Goal: Information Seeking & Learning: Find contact information

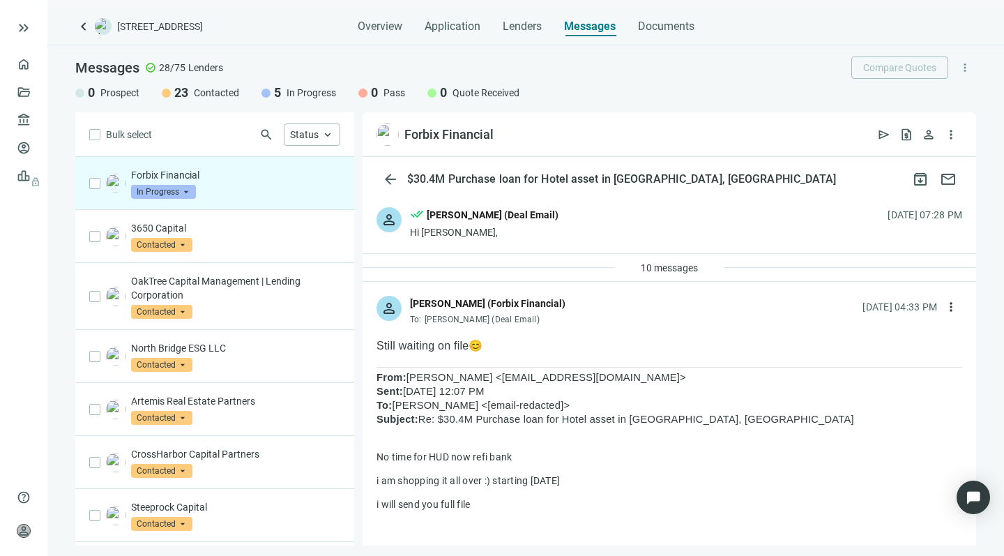
scroll to position [1485, 0]
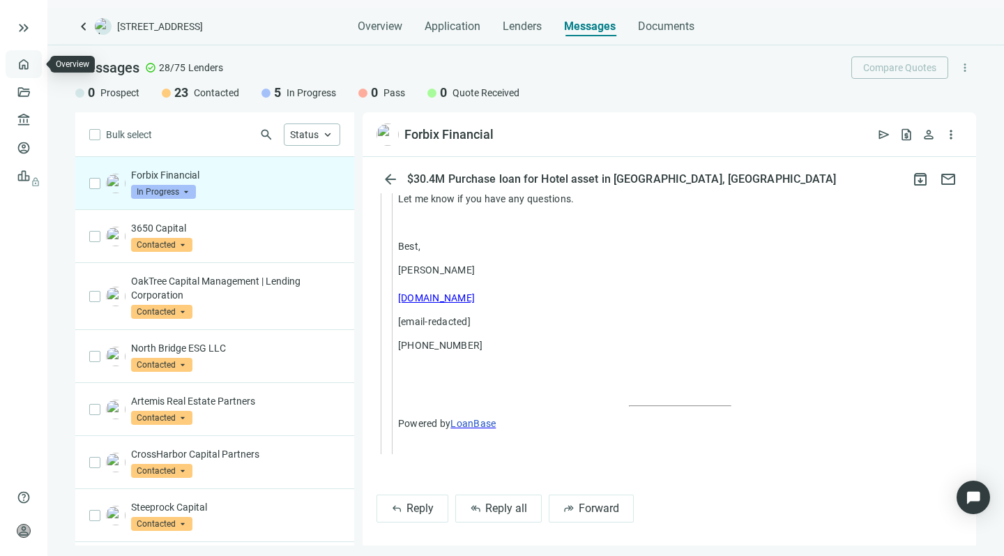
click at [35, 60] on link "Overview" at bounding box center [55, 64] width 41 height 11
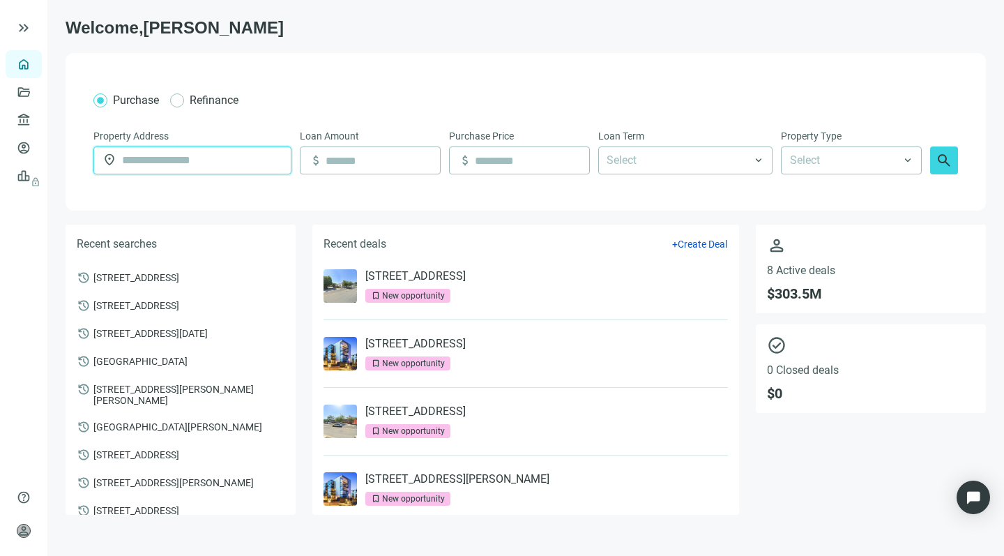
click at [150, 165] on input "text" at bounding box center [202, 160] width 160 height 26
click at [35, 114] on link "Lenders" at bounding box center [53, 119] width 36 height 11
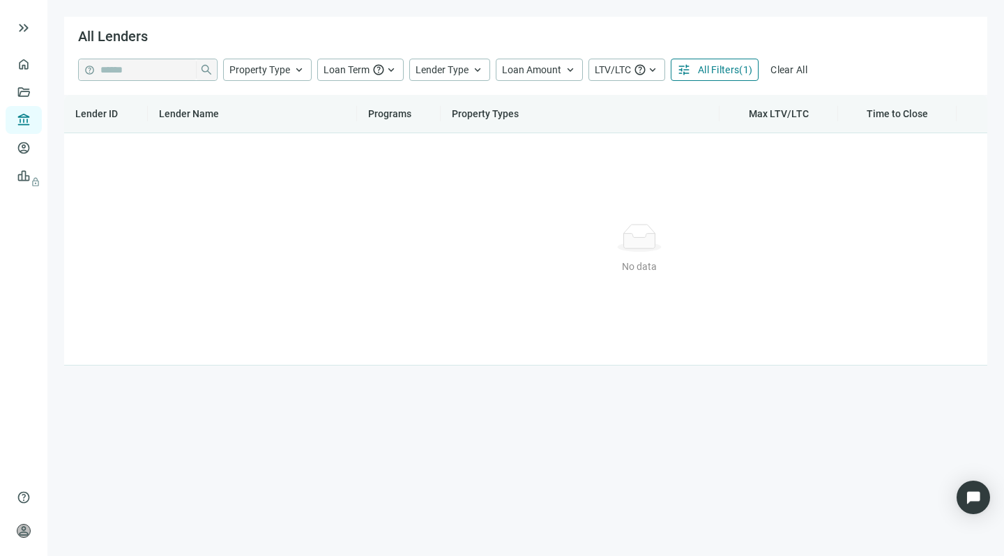
type input "**********"
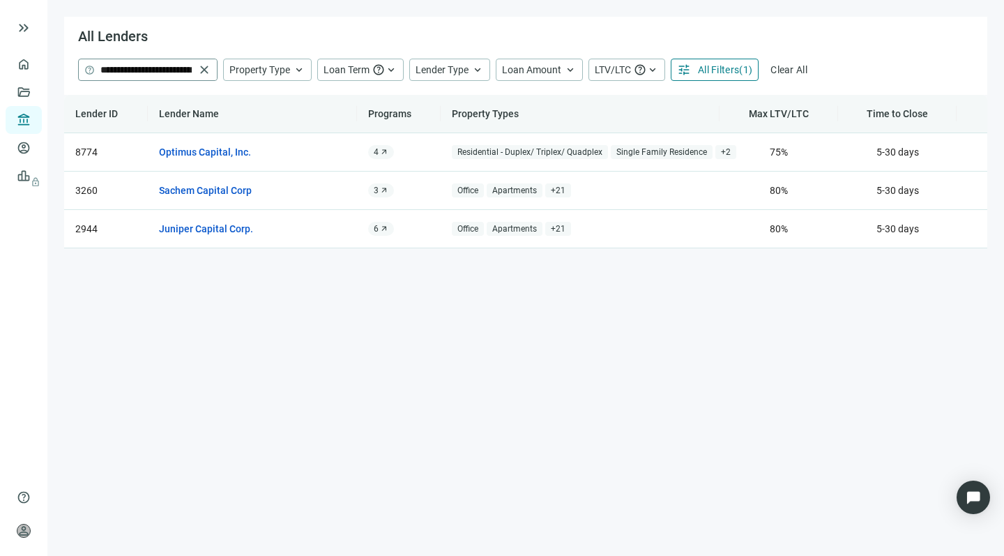
click at [203, 68] on span "close" at bounding box center [204, 70] width 14 height 14
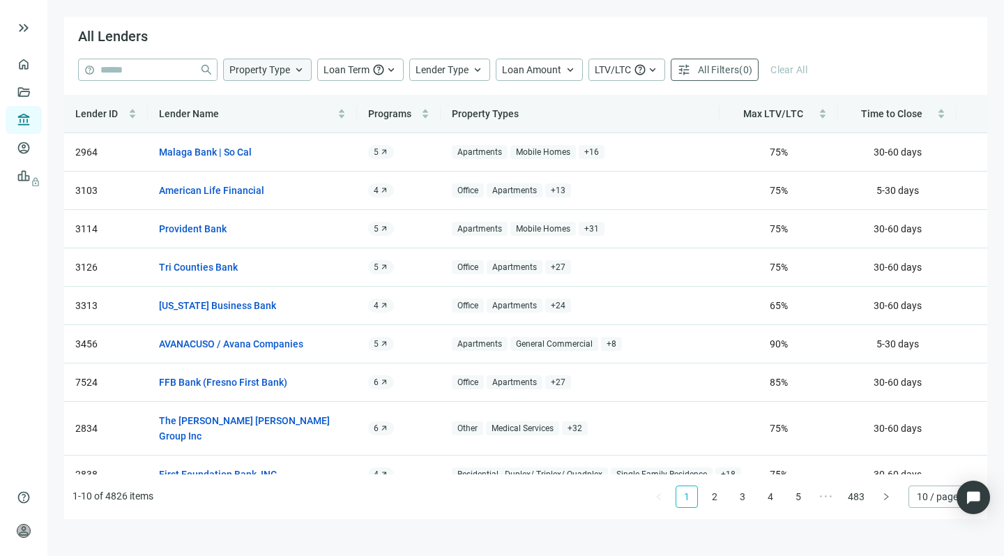
click at [296, 64] on span "keyboard_arrow_up" at bounding box center [299, 69] width 13 height 13
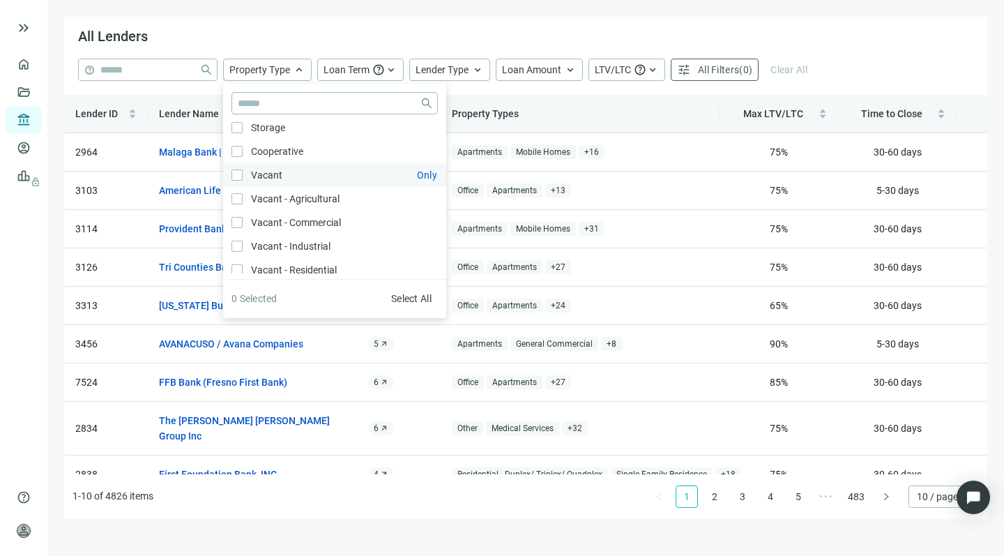
scroll to position [149, 0]
click at [263, 170] on span "Vacant Only" at bounding box center [265, 172] width 45 height 15
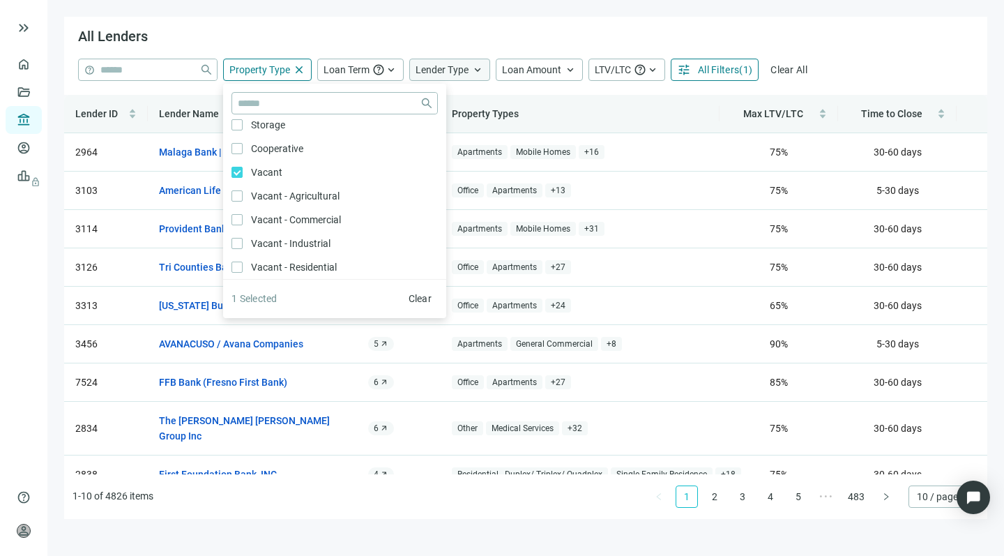
click at [468, 70] on span "Lender Type" at bounding box center [441, 69] width 53 height 11
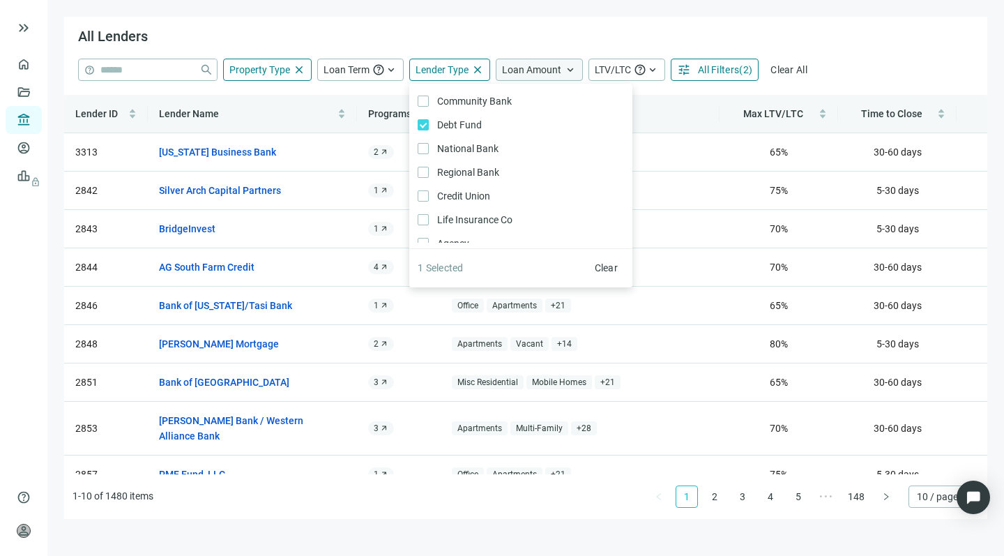
click at [564, 68] on span "keyboard_arrow_up" at bounding box center [570, 69] width 13 height 13
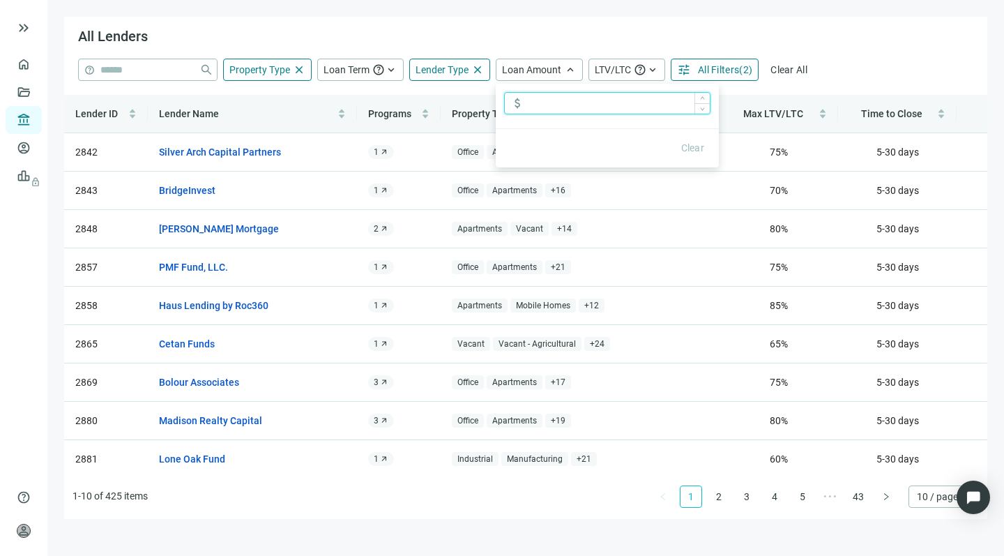
click at [530, 104] on input at bounding box center [618, 103] width 183 height 21
type input "*********"
click at [703, 63] on button "tune All Filters ( 3 )" at bounding box center [715, 70] width 88 height 22
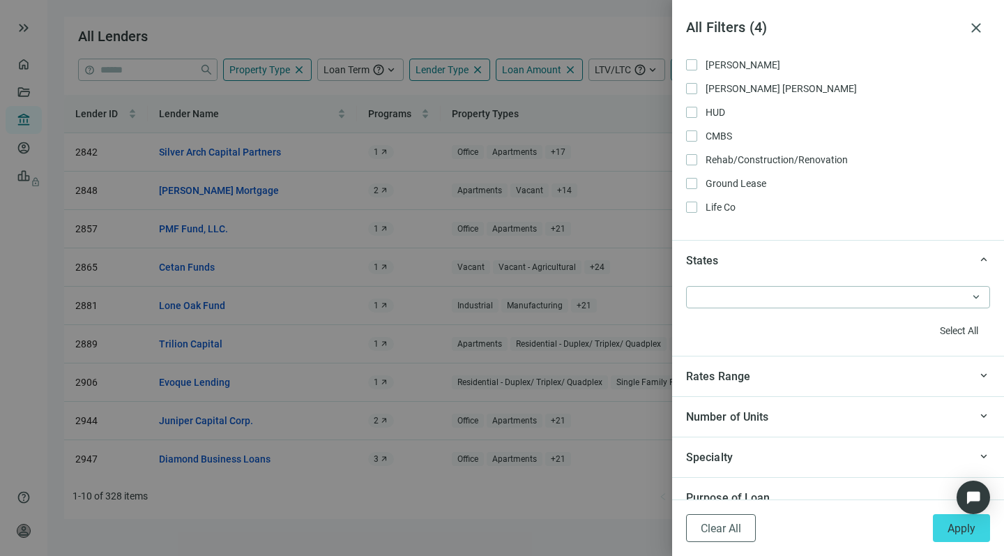
scroll to position [1093, 0]
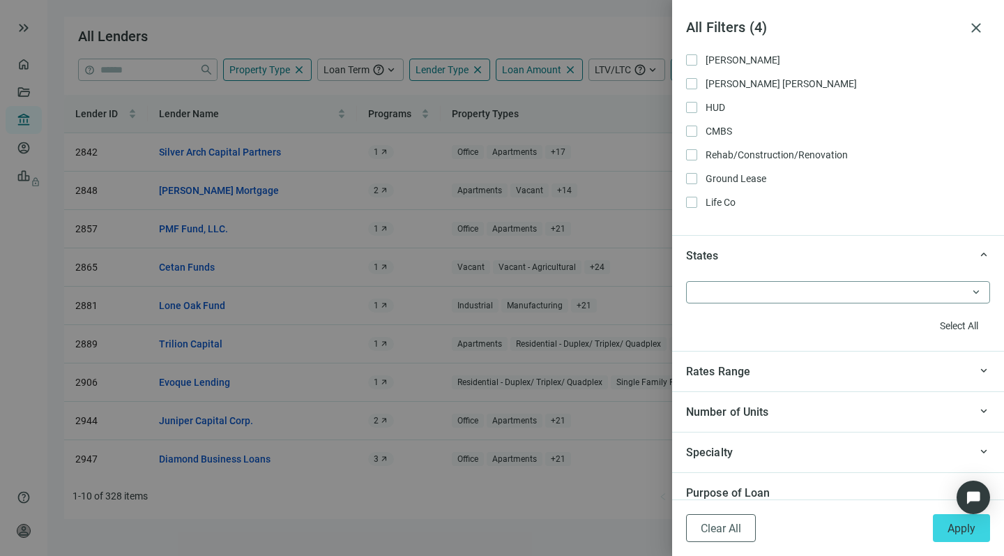
click at [705, 293] on div at bounding box center [831, 292] width 284 height 20
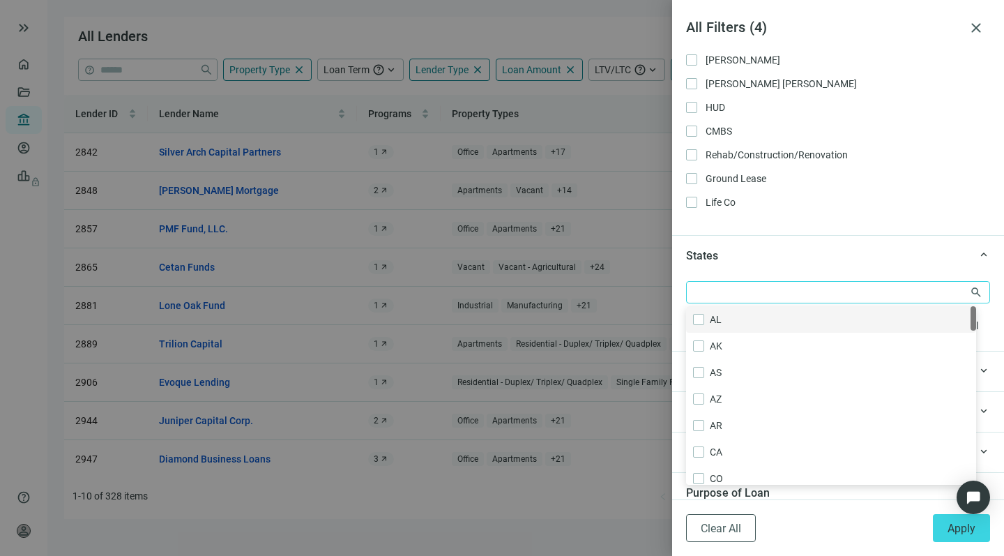
type input "*"
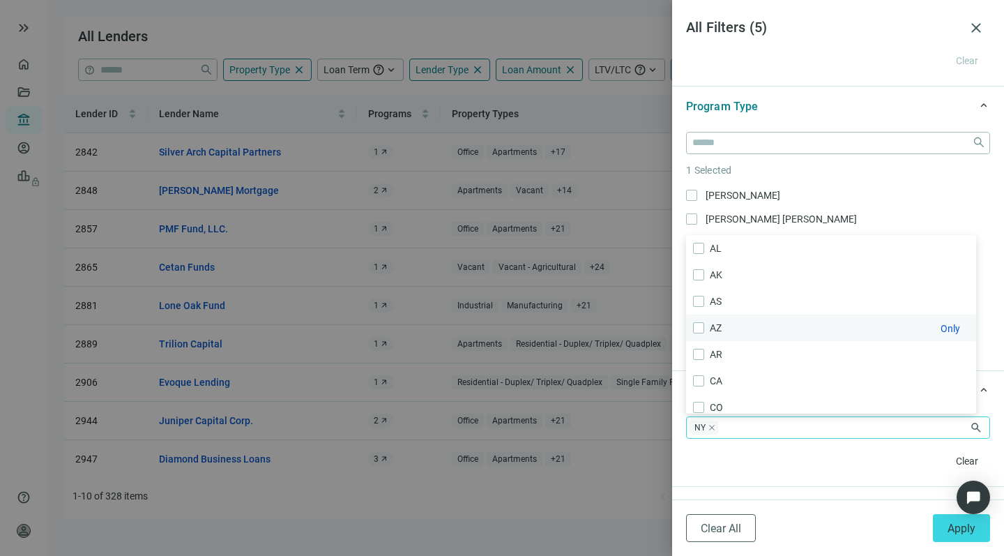
scroll to position [803, 0]
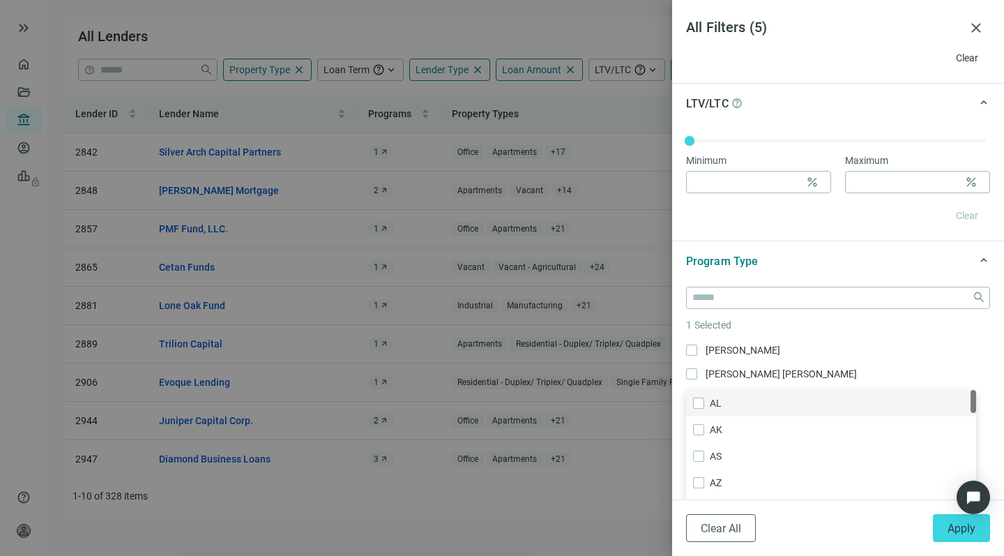
click at [731, 217] on div "Clear" at bounding box center [838, 215] width 304 height 22
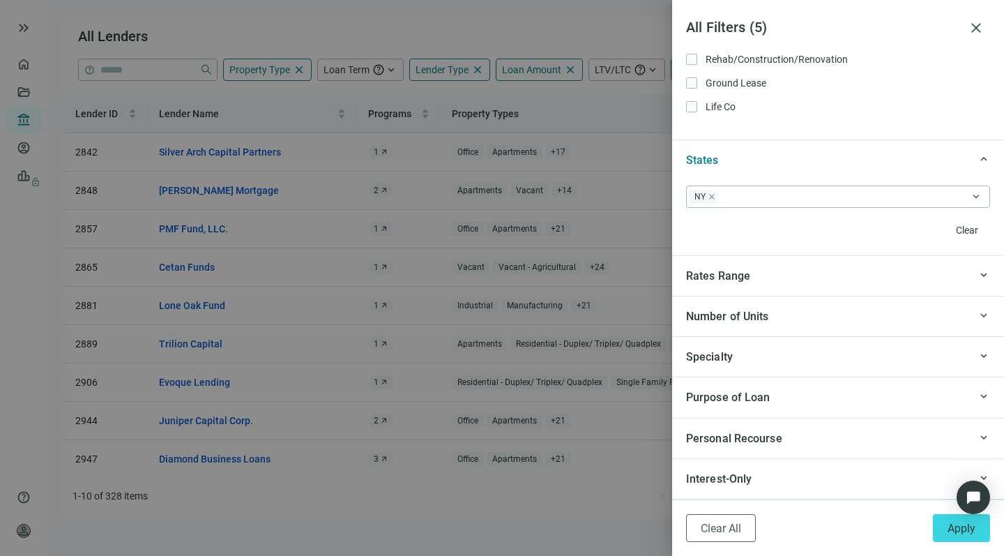
scroll to position [1205, 0]
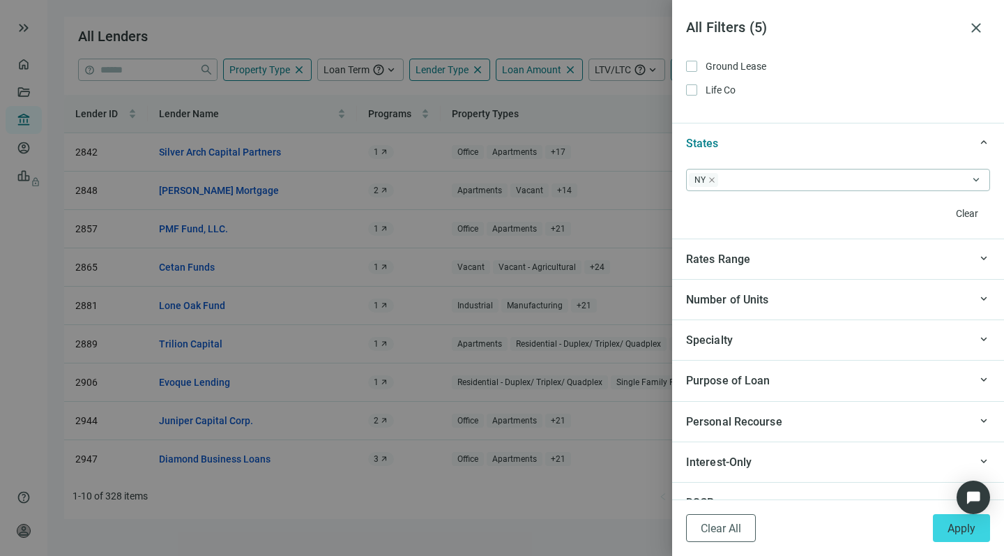
click at [719, 338] on span "Specialty" at bounding box center [709, 339] width 47 height 13
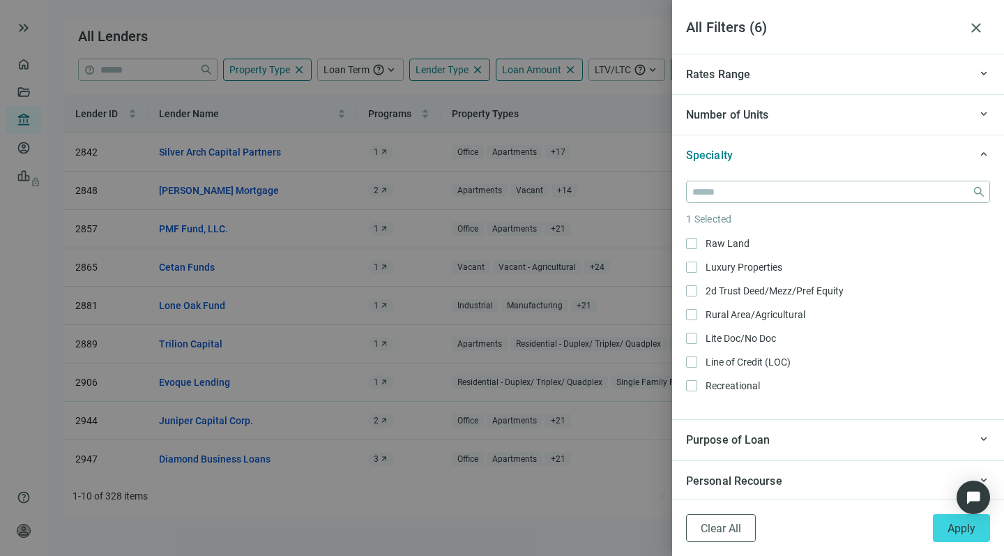
scroll to position [841, 0]
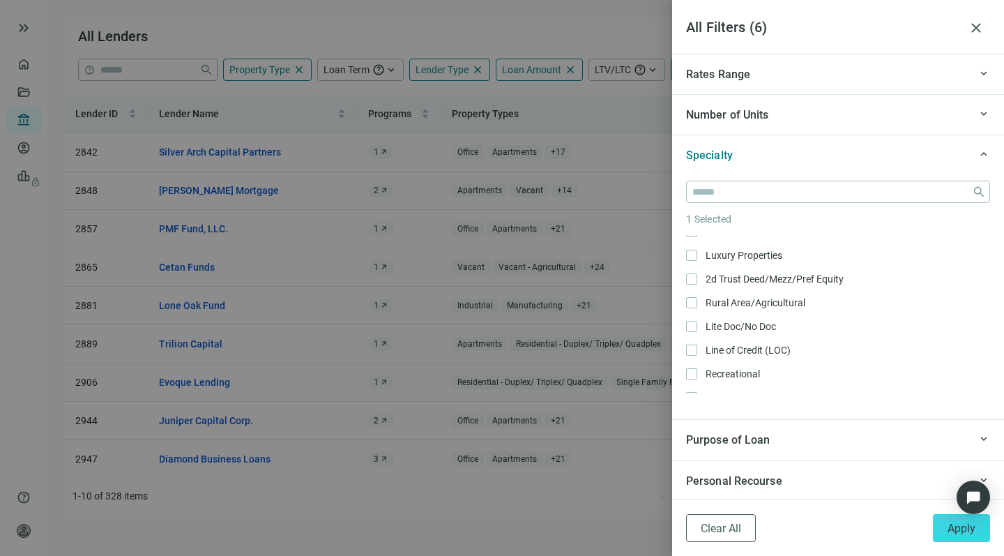
click at [751, 445] on span "Purpose of Loan" at bounding box center [728, 439] width 84 height 13
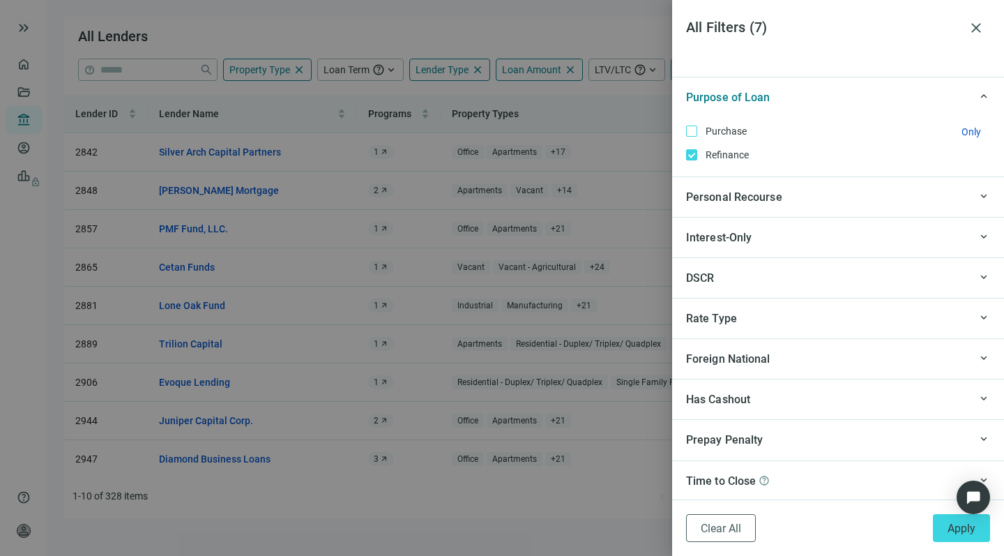
scroll to position [1731, 0]
click at [951, 521] on span "Apply" at bounding box center [961, 527] width 28 height 13
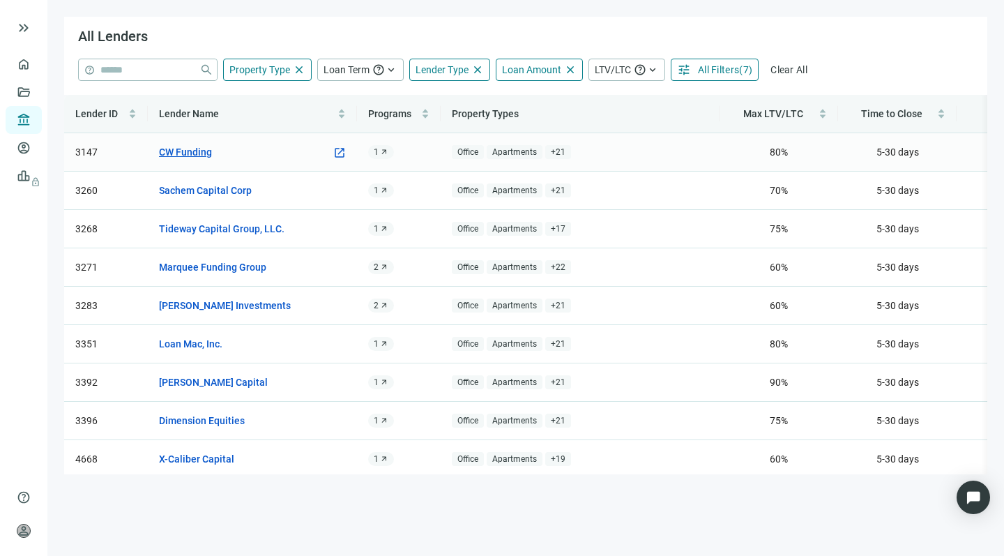
click at [194, 153] on link "CW Funding" at bounding box center [185, 151] width 53 height 15
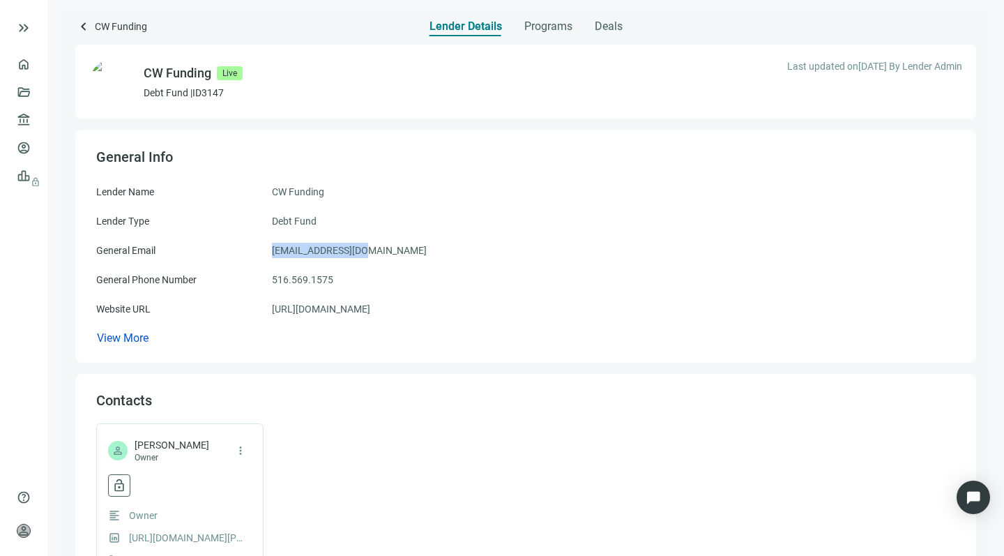
drag, startPoint x: 371, startPoint y: 252, endPoint x: 264, endPoint y: 247, distance: 106.8
click at [264, 247] on div "General Email [EMAIL_ADDRESS][DOMAIN_NAME]" at bounding box center [525, 250] width 859 height 15
copy div "[EMAIL_ADDRESS][DOMAIN_NAME]"
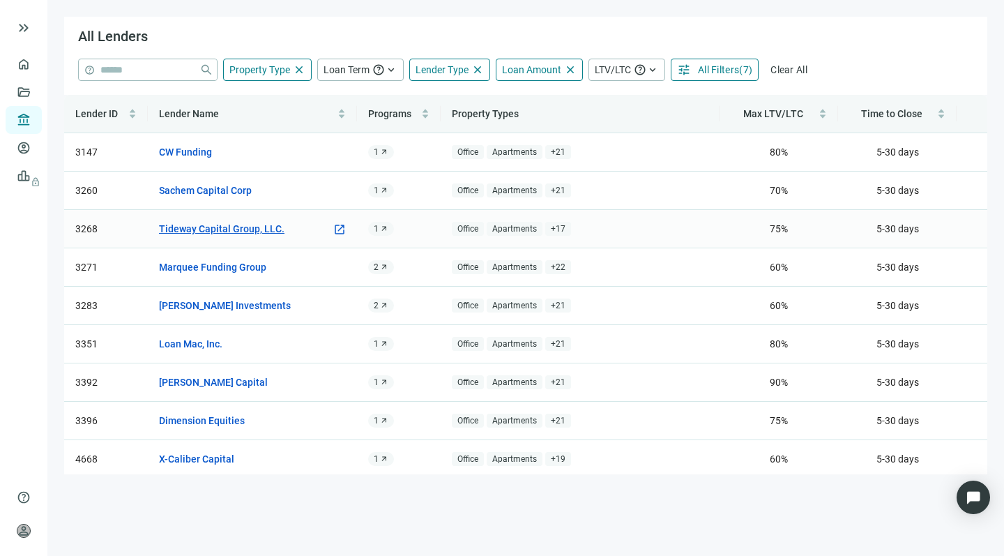
click at [209, 233] on link "Tideway Capital Group, LLC." at bounding box center [221, 228] width 125 height 15
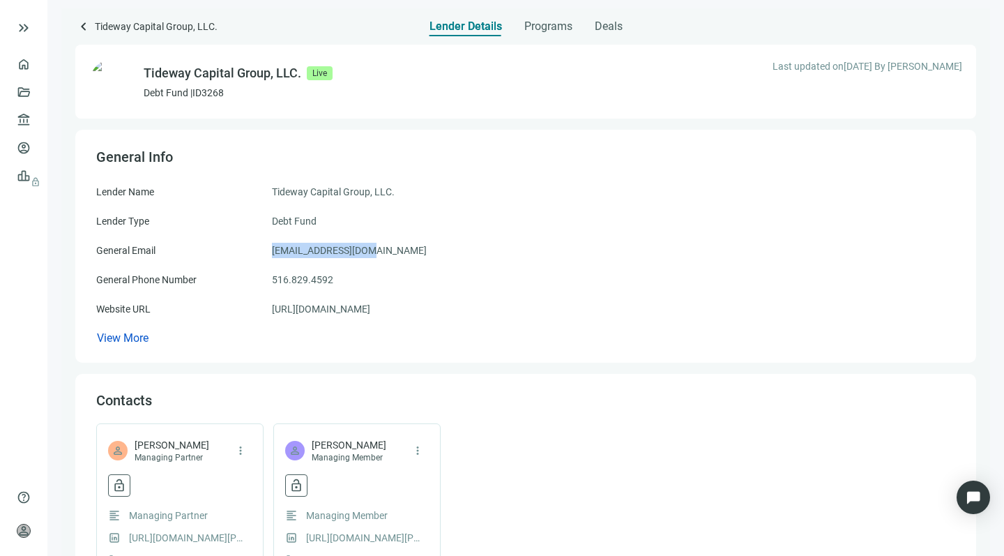
drag, startPoint x: 376, startPoint y: 250, endPoint x: 262, endPoint y: 250, distance: 113.6
click at [262, 250] on div "General Email [EMAIL_ADDRESS][DOMAIN_NAME]" at bounding box center [525, 250] width 859 height 15
copy div "[EMAIL_ADDRESS][DOMAIN_NAME]"
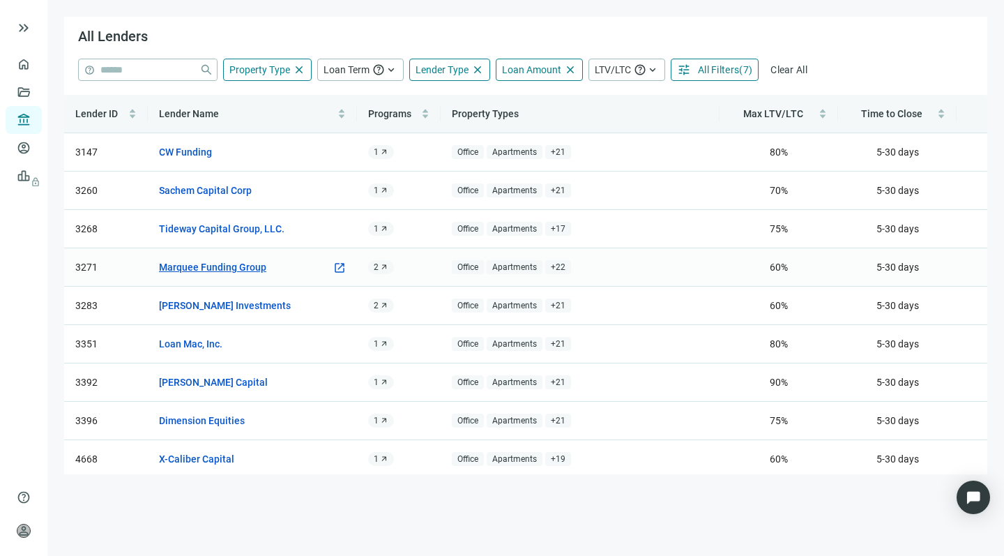
click at [223, 264] on link "Marquee Funding Group" at bounding box center [212, 266] width 107 height 15
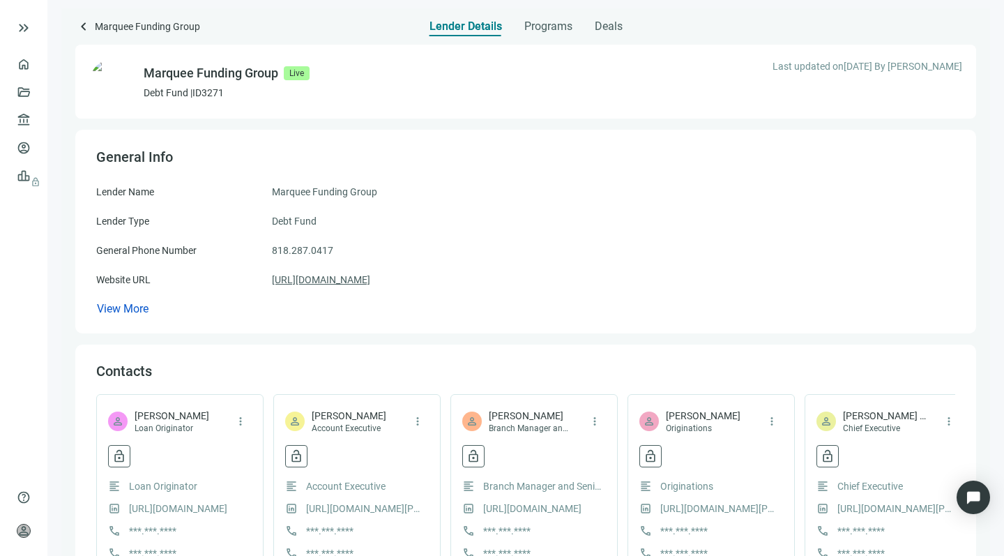
click at [340, 279] on link "[URL][DOMAIN_NAME]" at bounding box center [321, 279] width 98 height 15
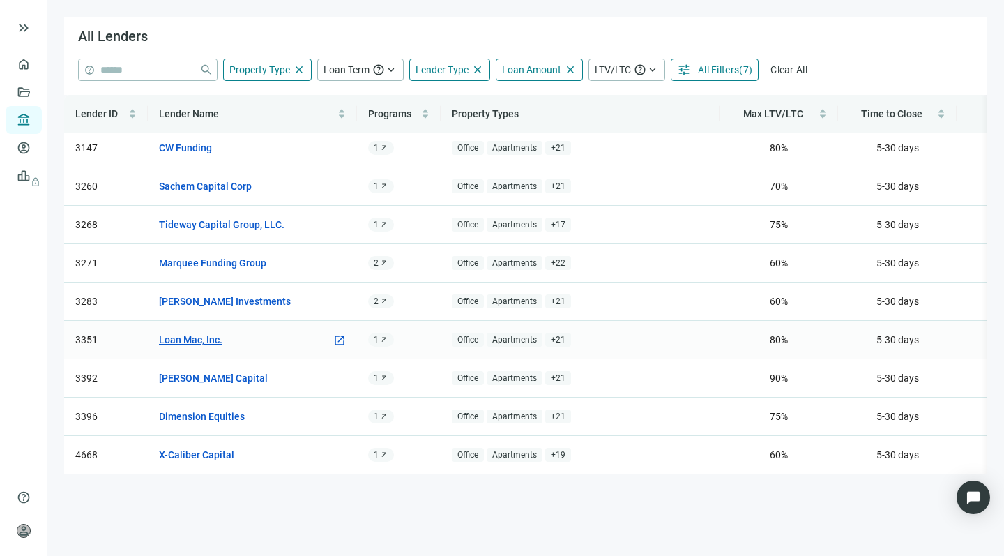
scroll to position [18, 0]
click at [185, 370] on link "[PERSON_NAME] Capital" at bounding box center [213, 377] width 109 height 15
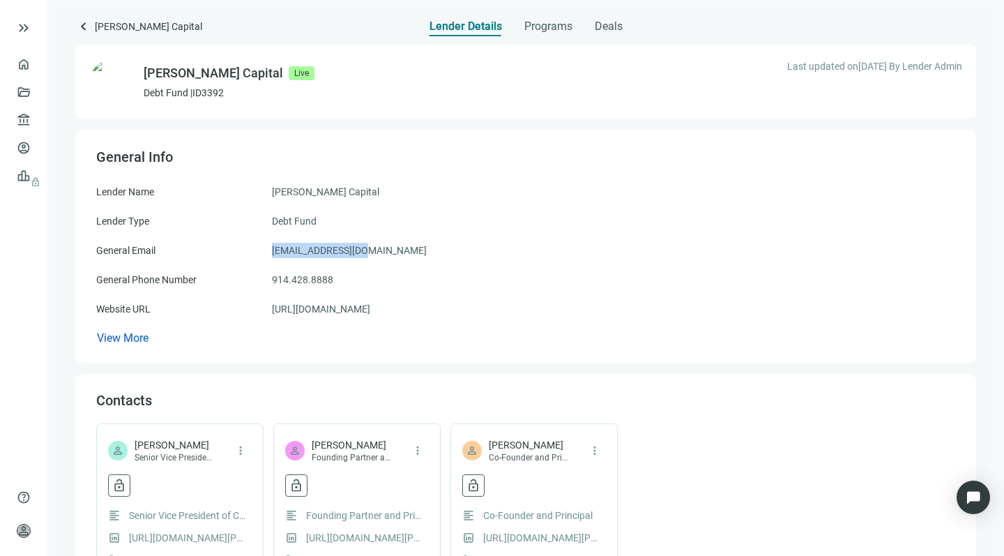
drag, startPoint x: 372, startPoint y: 249, endPoint x: 266, endPoint y: 254, distance: 105.4
click at [266, 254] on div "General Email [EMAIL_ADDRESS][DOMAIN_NAME]" at bounding box center [525, 250] width 859 height 15
copy div "[EMAIL_ADDRESS][DOMAIN_NAME]"
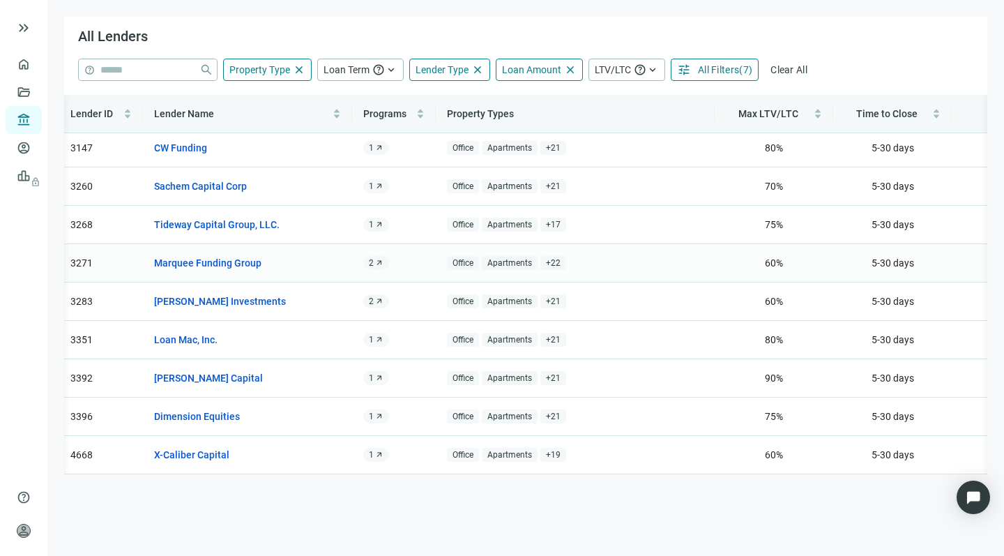
scroll to position [18, 7]
click at [181, 408] on link "Dimension Equities" at bounding box center [195, 415] width 86 height 15
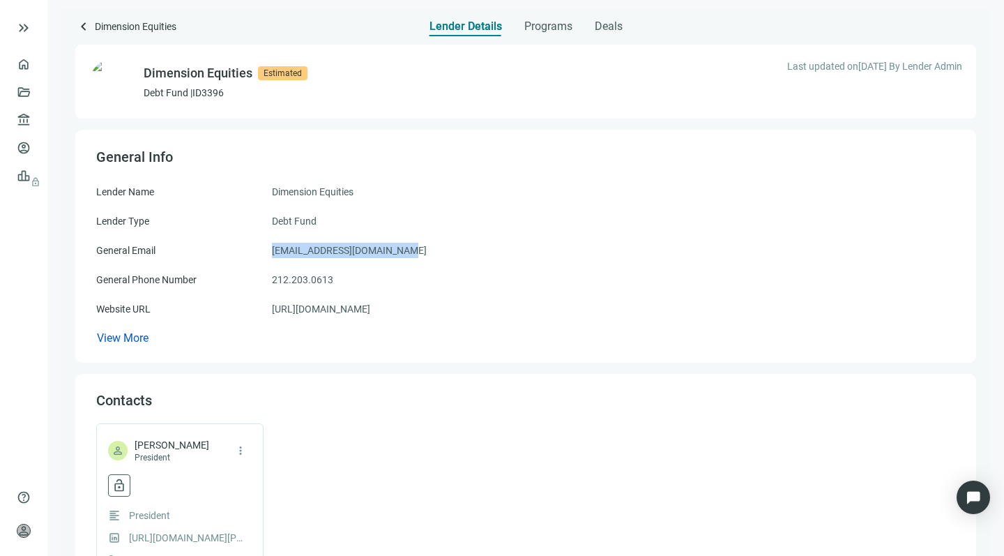
drag, startPoint x: 405, startPoint y: 251, endPoint x: 268, endPoint y: 248, distance: 137.3
click at [268, 248] on div "General Email [EMAIL_ADDRESS][DOMAIN_NAME]" at bounding box center [525, 250] width 859 height 15
copy div "[EMAIL_ADDRESS][DOMAIN_NAME]"
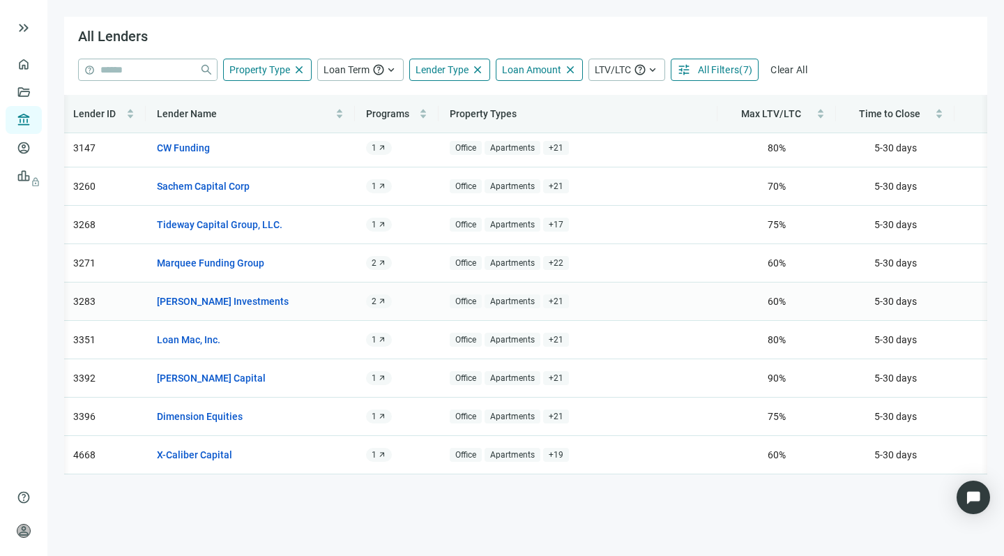
scroll to position [18, 2]
click at [192, 332] on link "Loan Mac, Inc." at bounding box center [188, 339] width 63 height 15
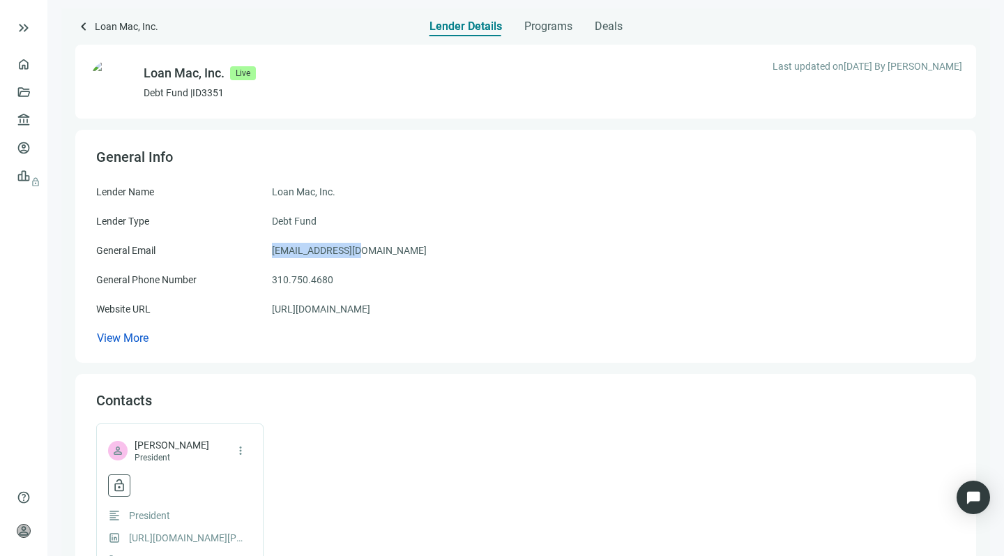
drag, startPoint x: 370, startPoint y: 251, endPoint x: 268, endPoint y: 250, distance: 102.5
click at [268, 250] on div "General Email [EMAIL_ADDRESS][DOMAIN_NAME]" at bounding box center [525, 250] width 859 height 15
copy div "[EMAIL_ADDRESS][DOMAIN_NAME]"
click at [80, 25] on span "keyboard_arrow_left" at bounding box center [83, 26] width 17 height 17
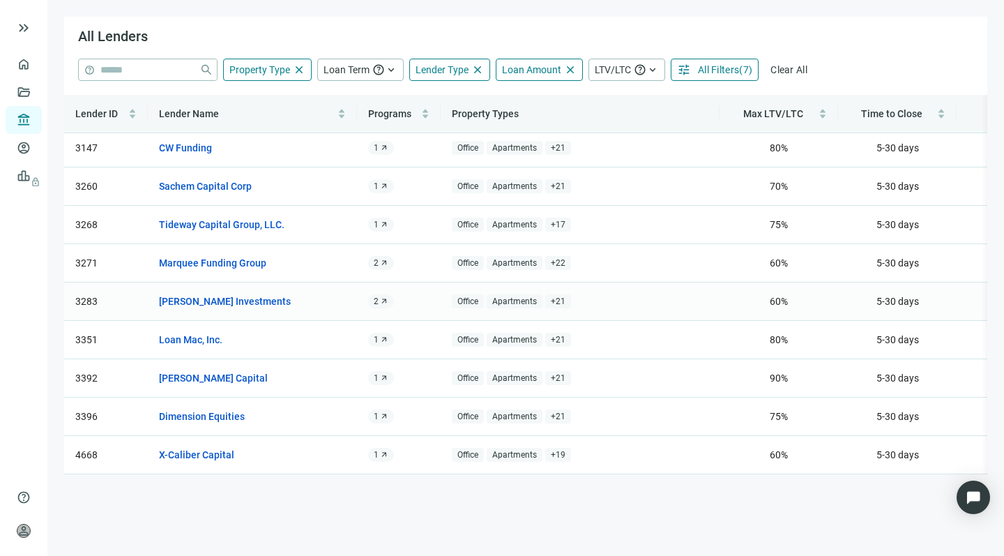
scroll to position [18, 0]
click at [189, 447] on link "X-Caliber Capital" at bounding box center [196, 454] width 75 height 15
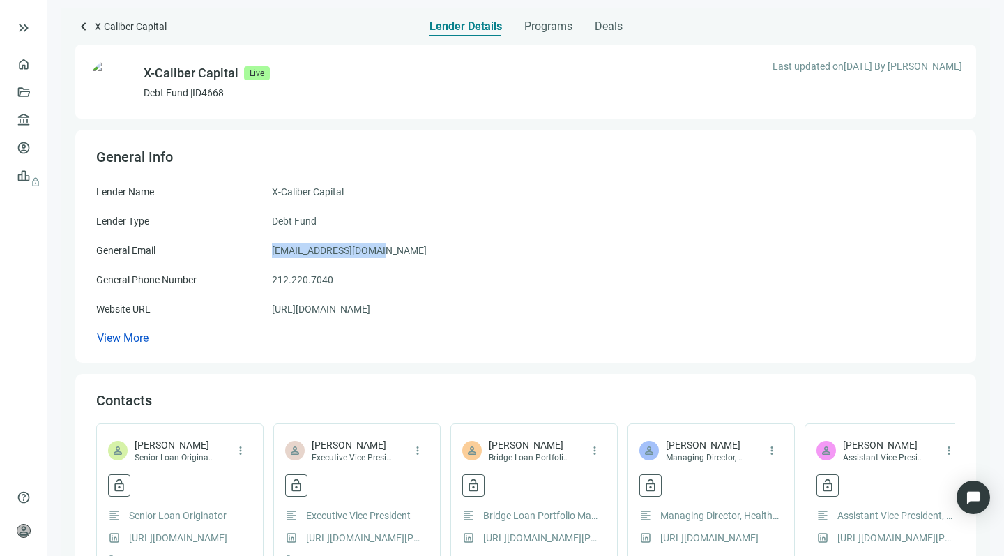
drag, startPoint x: 376, startPoint y: 251, endPoint x: 268, endPoint y: 250, distance: 108.7
click at [268, 250] on div "General Email [EMAIL_ADDRESS][DOMAIN_NAME]" at bounding box center [525, 250] width 859 height 15
copy div "[EMAIL_ADDRESS][DOMAIN_NAME]"
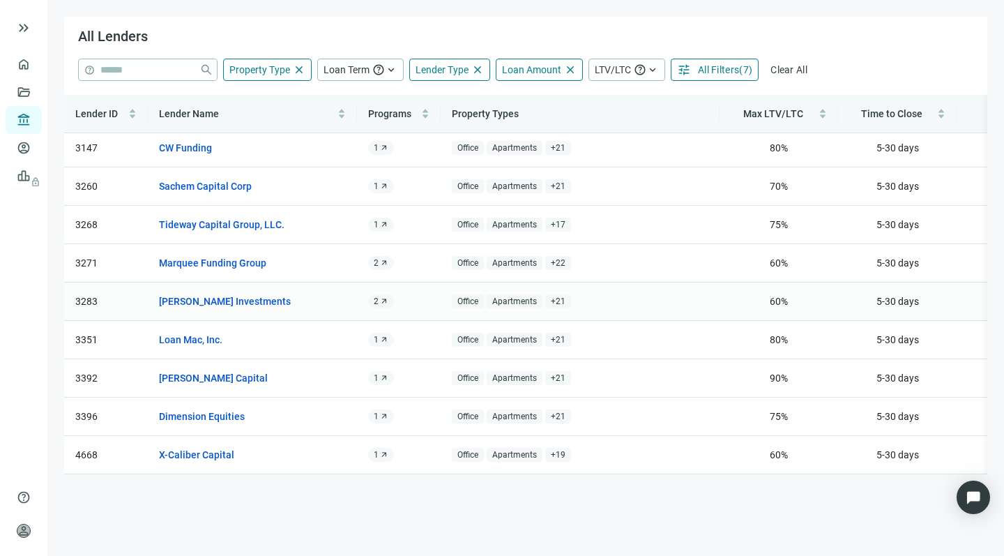
scroll to position [18, 0]
click at [705, 70] on span "All Filters" at bounding box center [718, 69] width 41 height 11
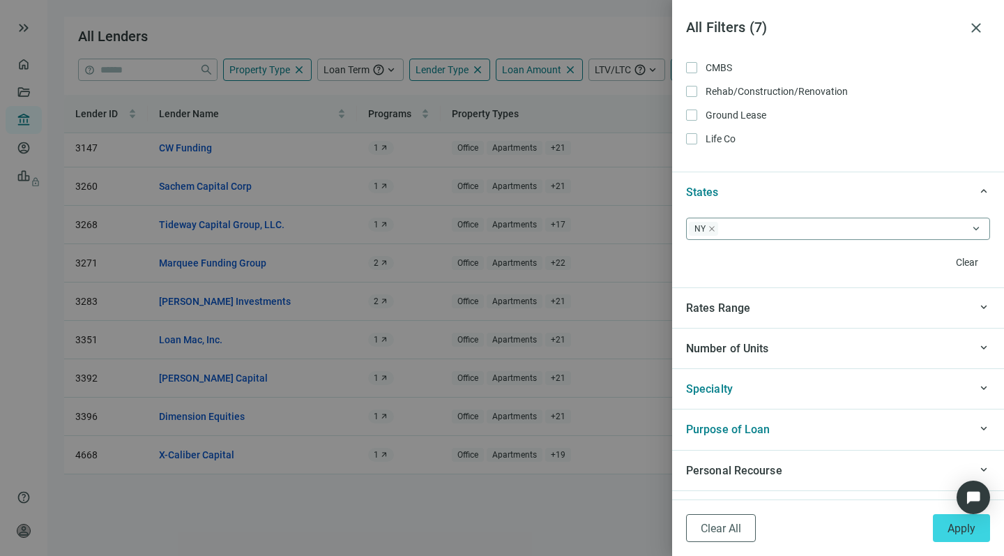
scroll to position [1169, 0]
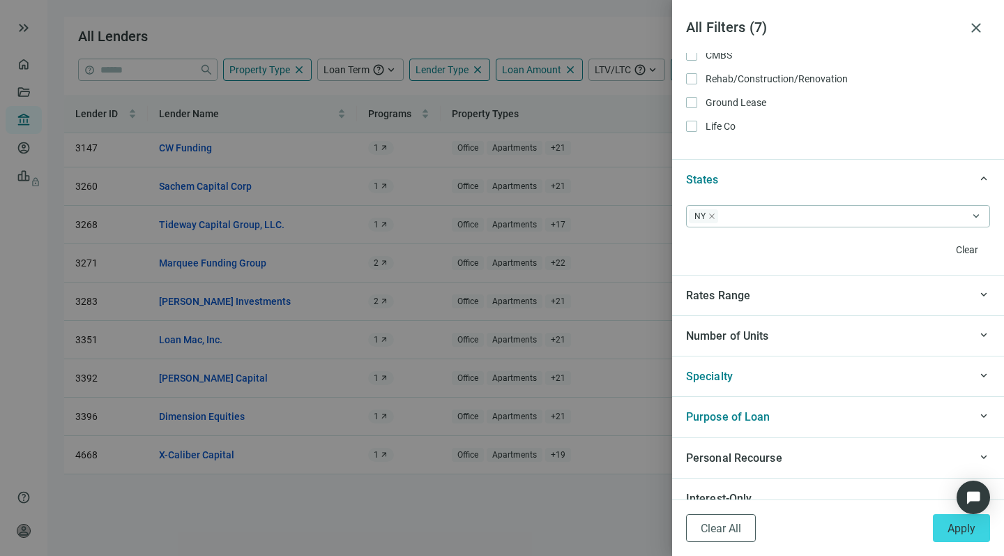
click at [721, 373] on span "Specialty" at bounding box center [709, 375] width 47 height 13
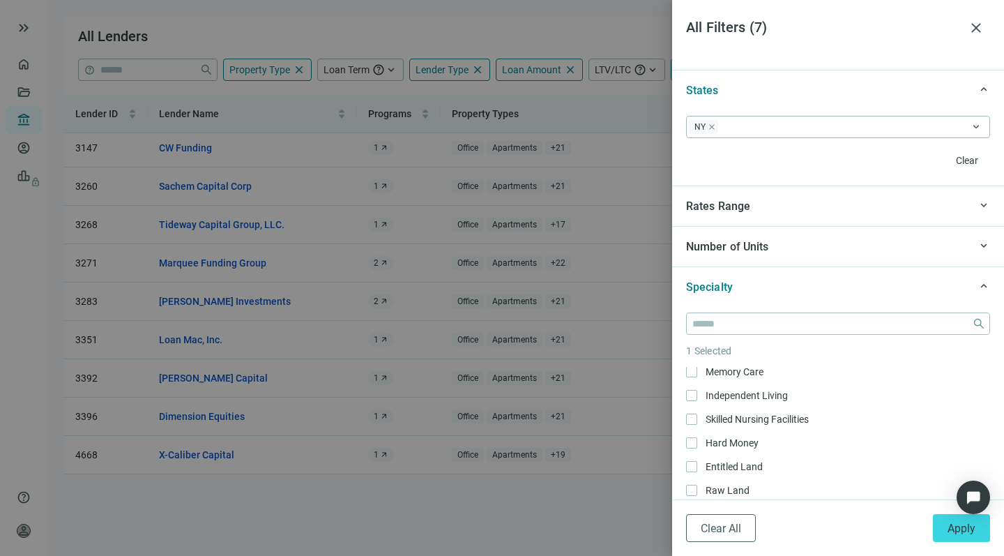
scroll to position [726, 0]
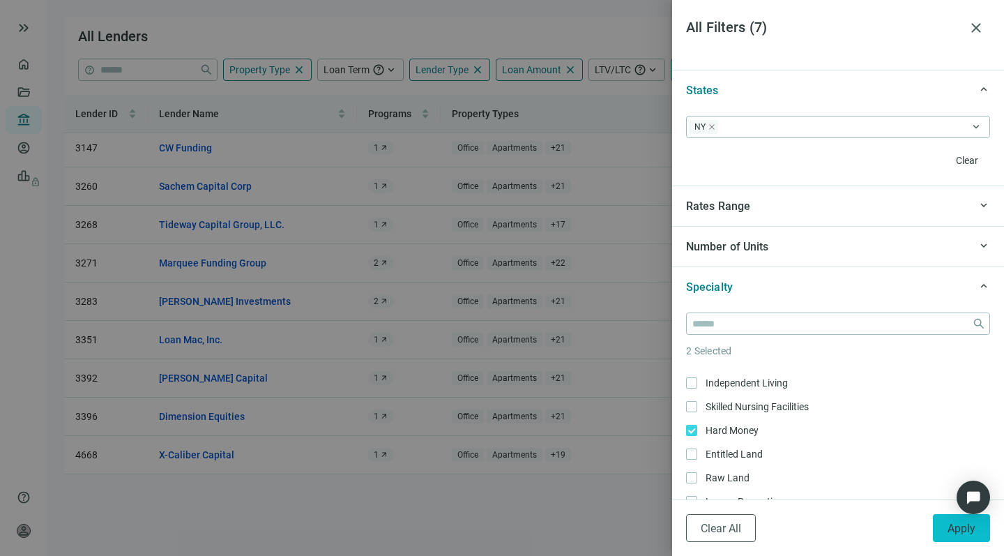
click at [947, 525] on span "Apply" at bounding box center [961, 527] width 28 height 13
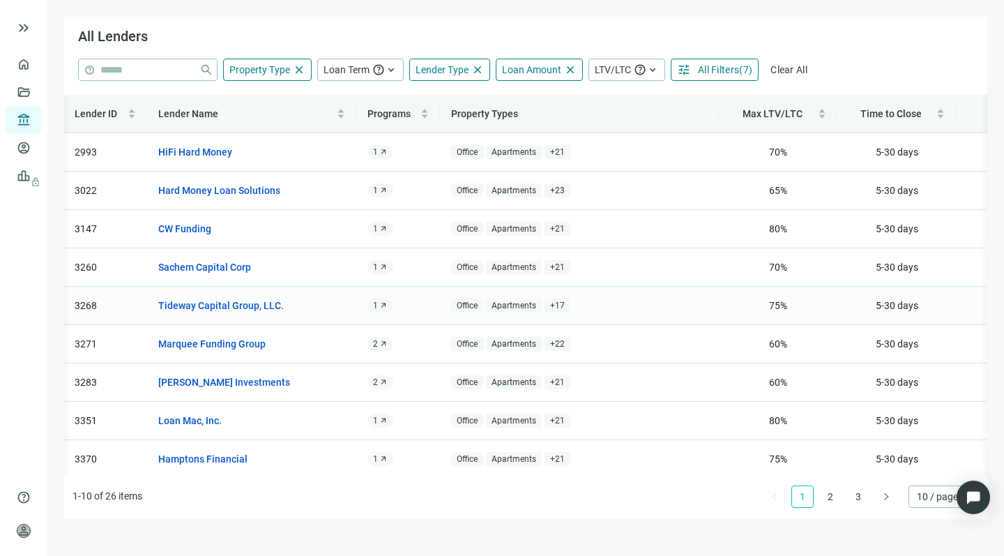
scroll to position [0, 1]
click at [181, 154] on link "HiFi Hard Money" at bounding box center [195, 151] width 74 height 15
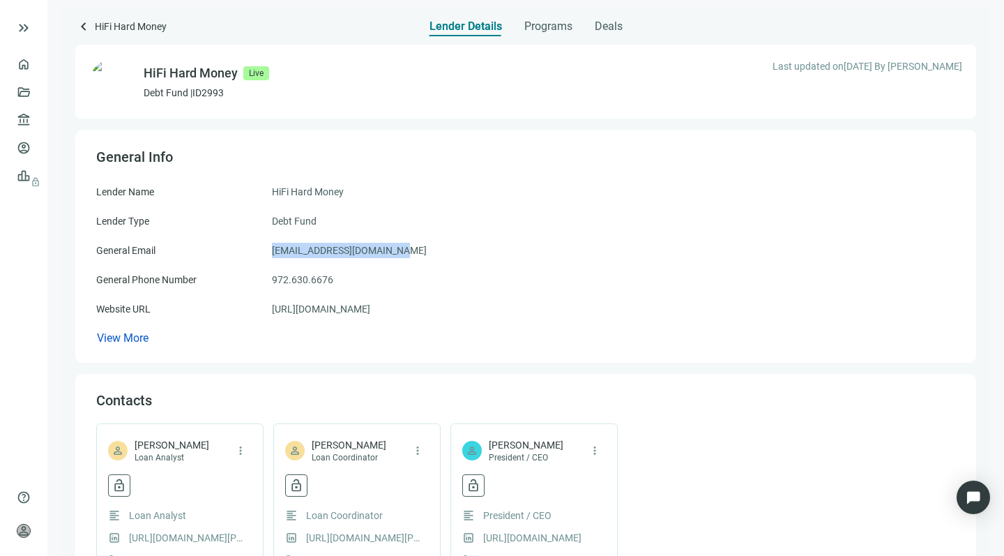
drag, startPoint x: 409, startPoint y: 250, endPoint x: 267, endPoint y: 251, distance: 142.2
click at [267, 251] on div "General Email [EMAIL_ADDRESS][DOMAIN_NAME]" at bounding box center [525, 250] width 859 height 15
copy div "[EMAIL_ADDRESS][DOMAIN_NAME]"
click at [82, 25] on span "keyboard_arrow_left" at bounding box center [83, 26] width 17 height 17
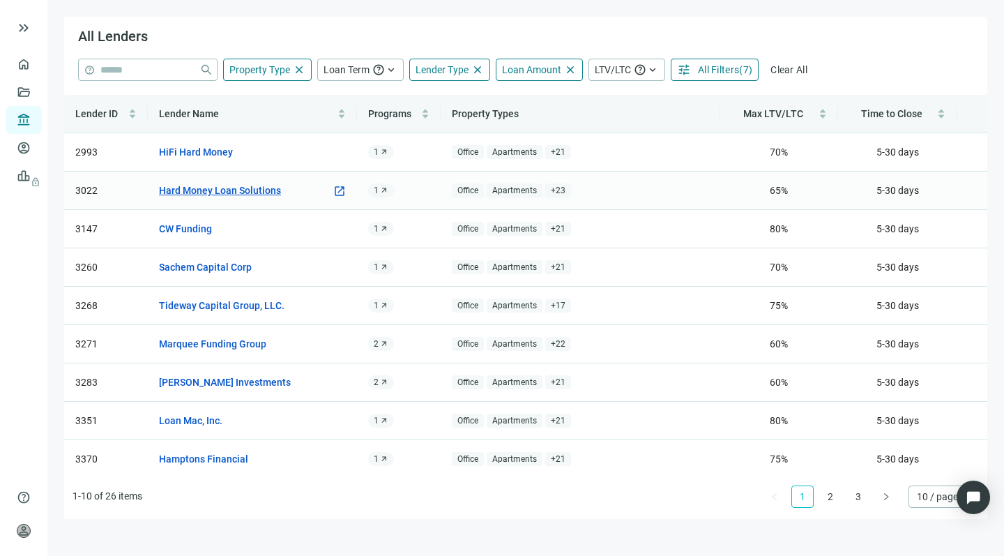
click at [222, 191] on link "Hard Money Loan Solutions" at bounding box center [220, 190] width 122 height 15
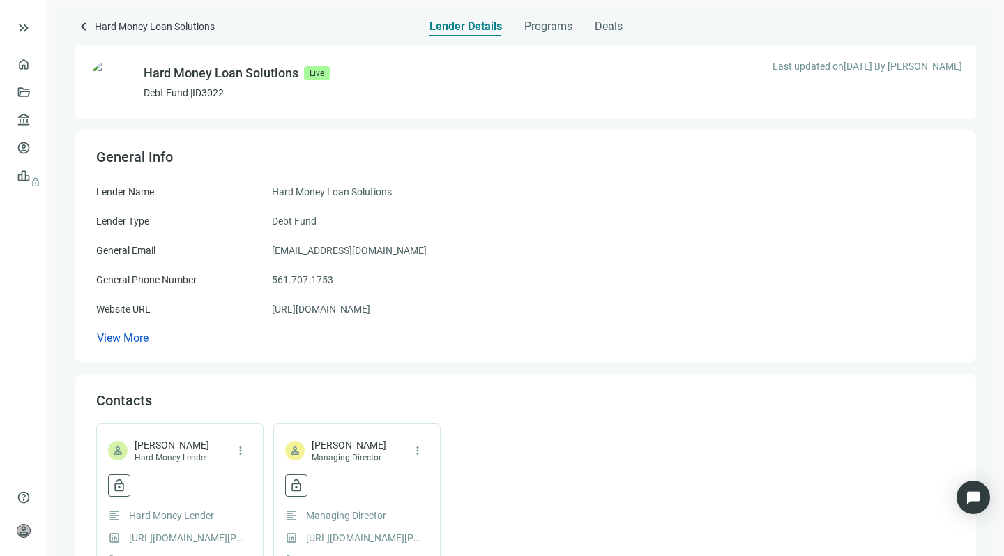
drag, startPoint x: 431, startPoint y: 245, endPoint x: 266, endPoint y: 244, distance: 164.5
click at [266, 244] on div "General Email [EMAIL_ADDRESS][DOMAIN_NAME]" at bounding box center [525, 250] width 859 height 15
copy div "[EMAIL_ADDRESS][DOMAIN_NAME]"
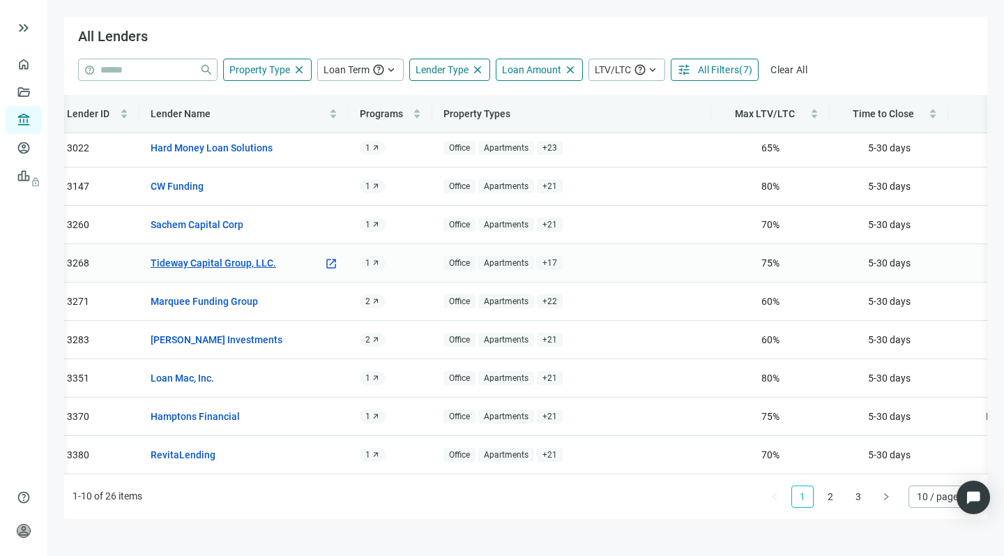
scroll to position [0, 8]
click at [193, 408] on link "Hamptons Financial" at bounding box center [195, 415] width 89 height 15
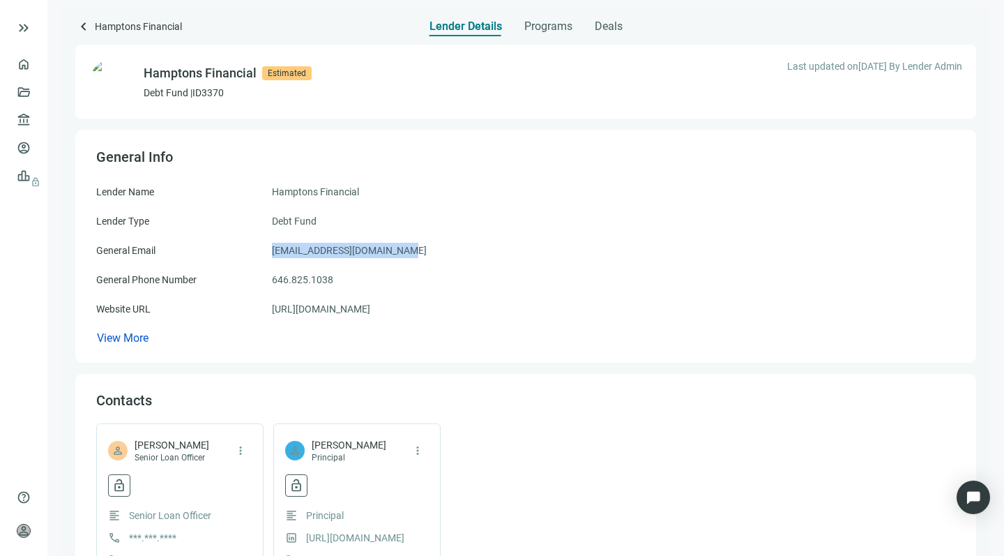
drag, startPoint x: 406, startPoint y: 248, endPoint x: 268, endPoint y: 250, distance: 138.7
click at [268, 250] on div "General Email [EMAIL_ADDRESS][DOMAIN_NAME]" at bounding box center [525, 250] width 859 height 15
copy div "[EMAIL_ADDRESS][DOMAIN_NAME]"
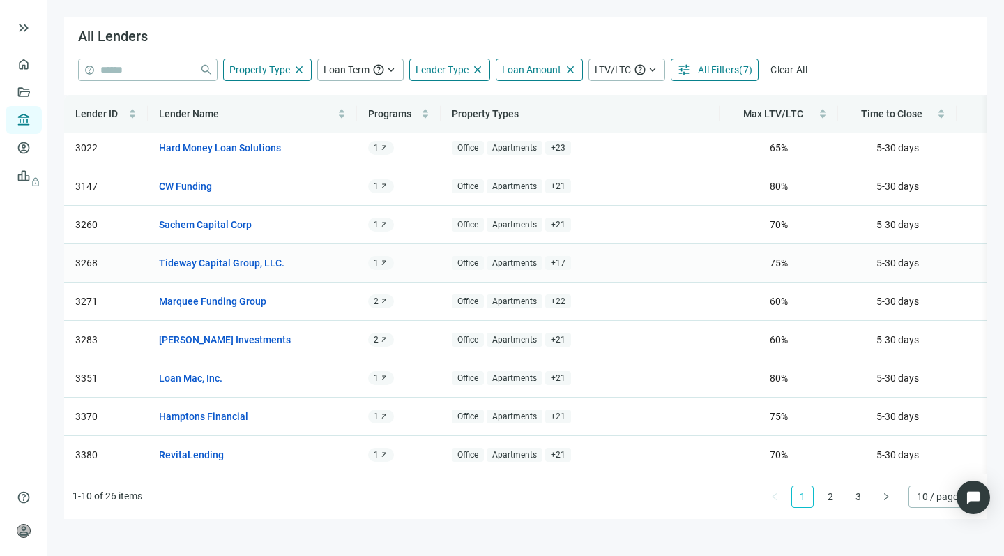
scroll to position [56, 0]
click at [184, 447] on link "RevitaLending" at bounding box center [191, 454] width 65 height 15
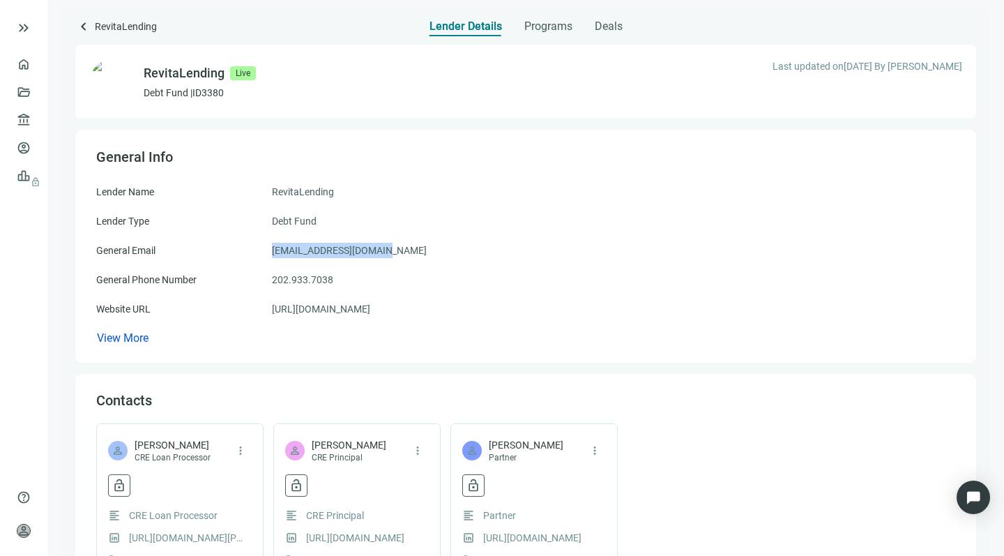
drag, startPoint x: 381, startPoint y: 252, endPoint x: 266, endPoint y: 251, distance: 115.0
click at [266, 251] on div "General Email [EMAIL_ADDRESS][DOMAIN_NAME]" at bounding box center [525, 250] width 859 height 15
copy div "[EMAIL_ADDRESS][DOMAIN_NAME]"
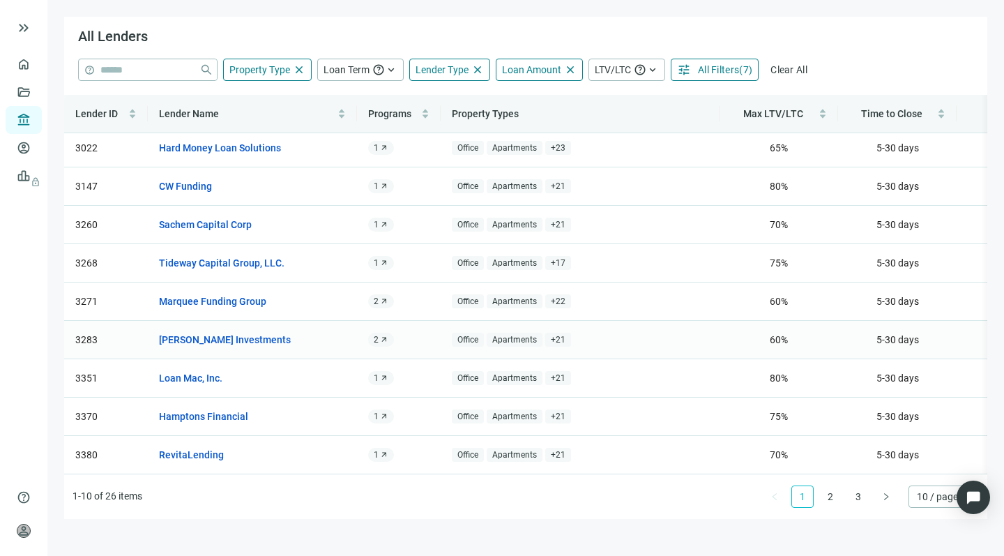
scroll to position [56, 0]
click at [830, 498] on link "2" at bounding box center [830, 496] width 21 height 21
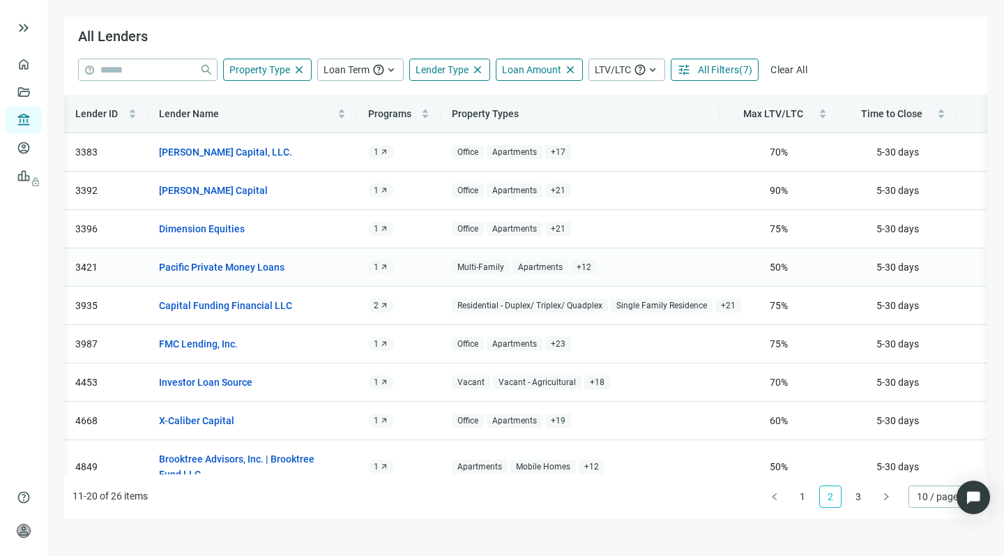
scroll to position [0, 1]
click at [192, 153] on link "[PERSON_NAME] Capital, LLC." at bounding box center [224, 151] width 133 height 15
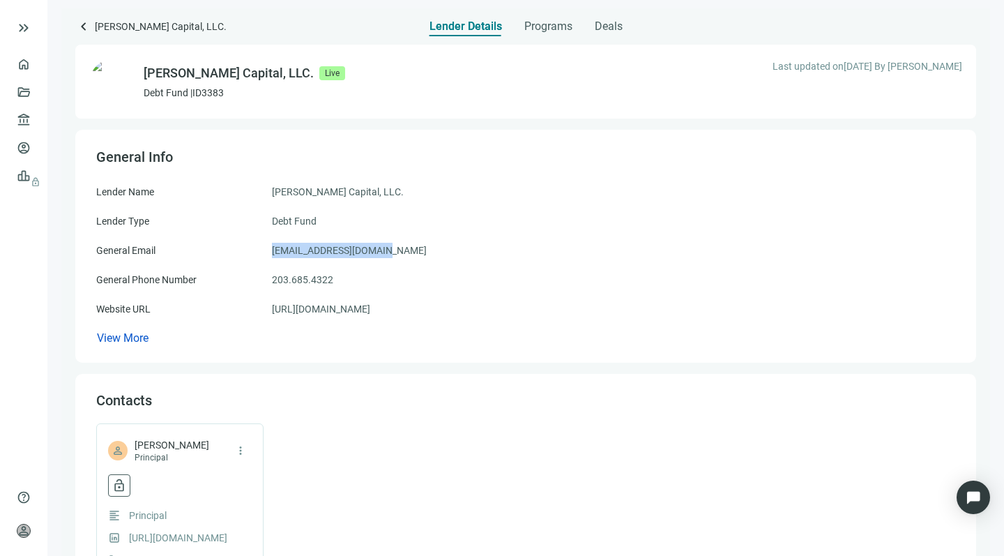
drag, startPoint x: 373, startPoint y: 250, endPoint x: 266, endPoint y: 247, distance: 107.4
click at [266, 247] on div "General Email [EMAIL_ADDRESS][DOMAIN_NAME]" at bounding box center [525, 250] width 859 height 15
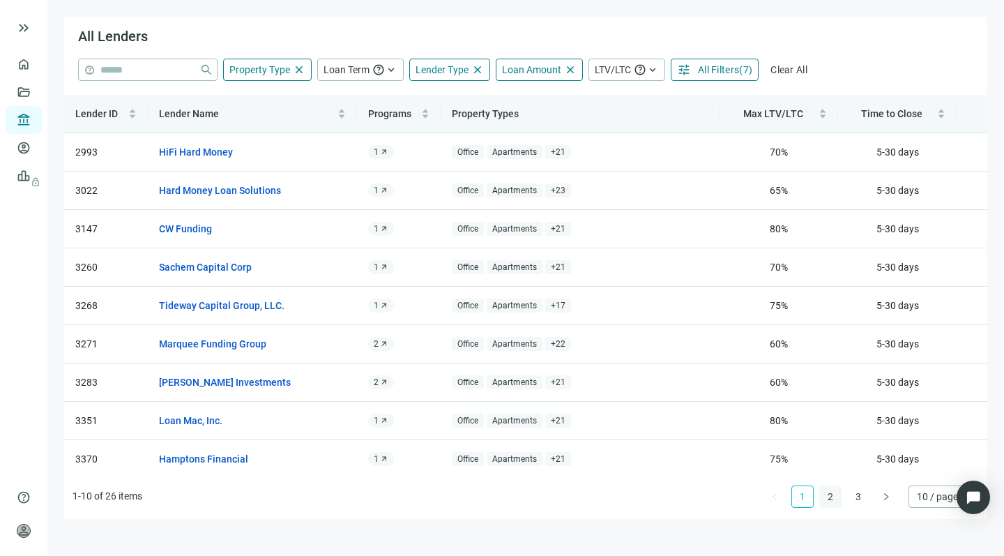
click at [829, 495] on link "2" at bounding box center [830, 496] width 21 height 21
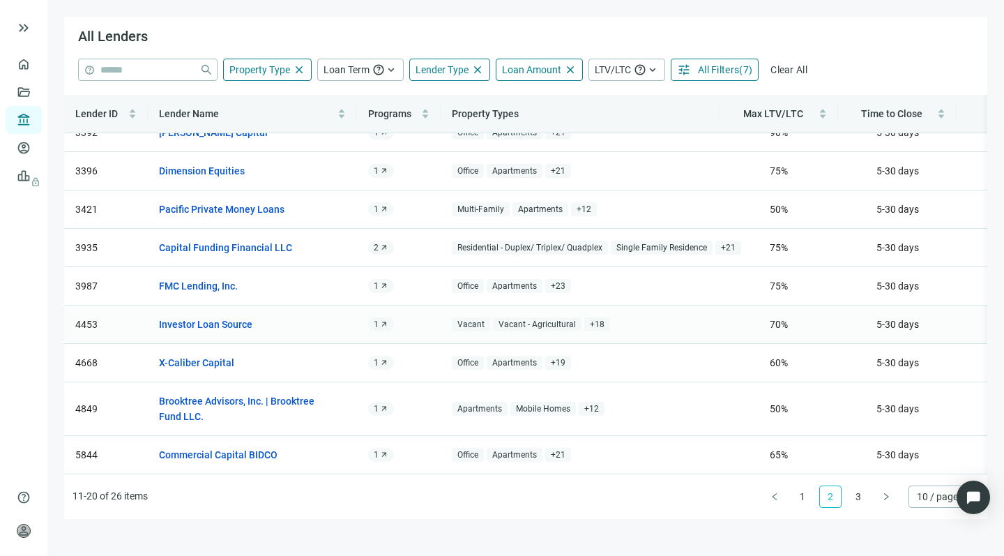
scroll to position [72, 0]
click at [857, 496] on link "3" at bounding box center [858, 496] width 21 height 21
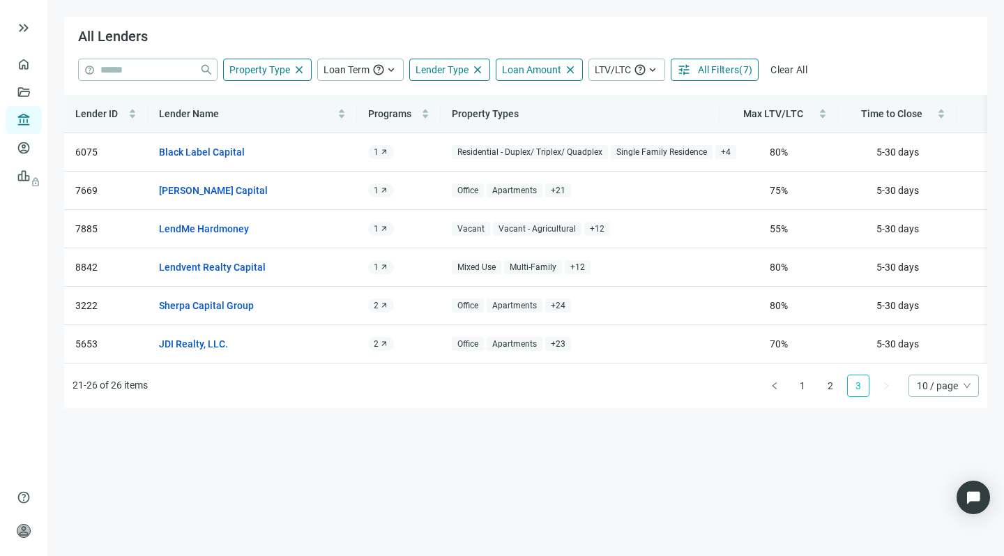
scroll to position [0, 0]
click at [201, 153] on link "Black Label Capital" at bounding box center [202, 151] width 86 height 15
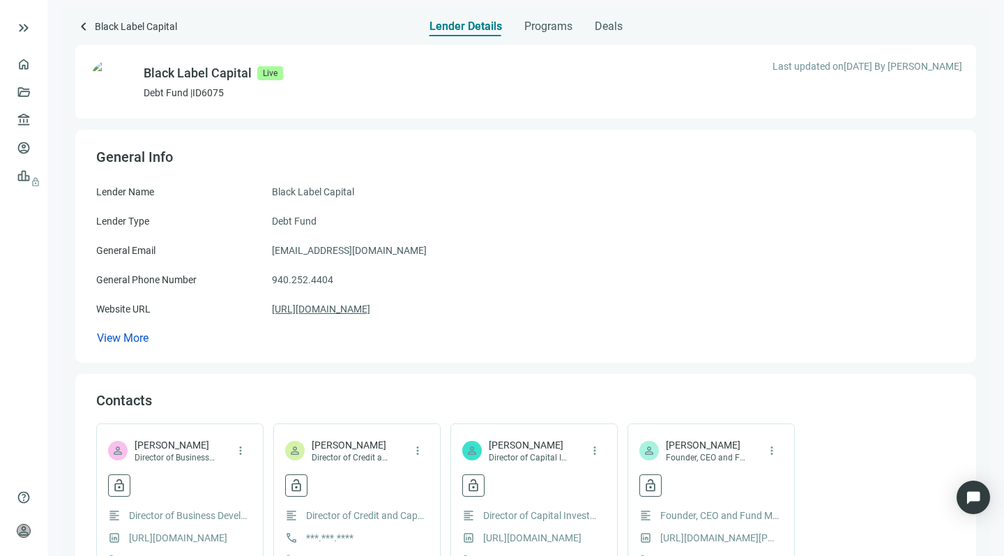
click at [330, 313] on link "[URL][DOMAIN_NAME]" at bounding box center [321, 308] width 98 height 15
click at [78, 24] on span "keyboard_arrow_left" at bounding box center [83, 26] width 17 height 17
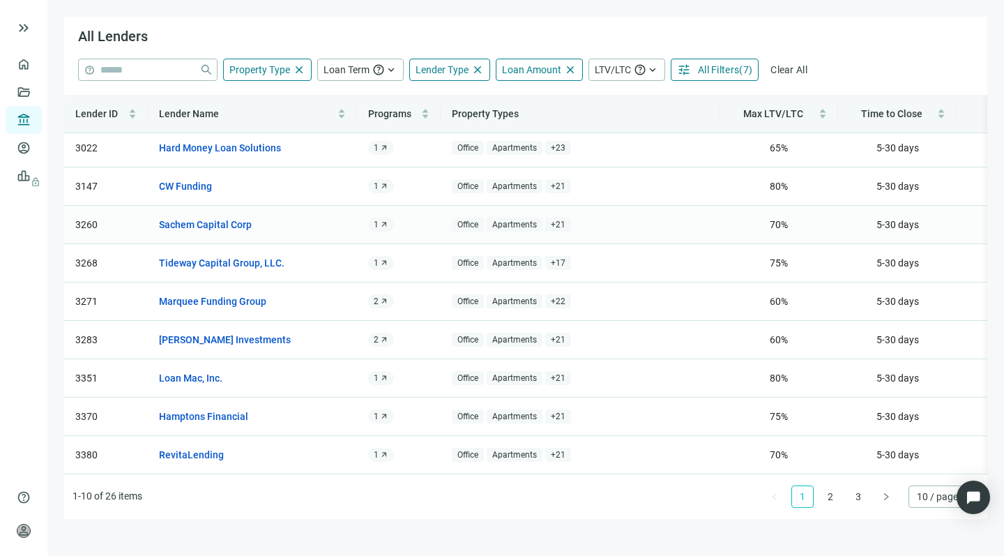
scroll to position [56, 0]
click at [834, 492] on link "2" at bounding box center [830, 496] width 21 height 21
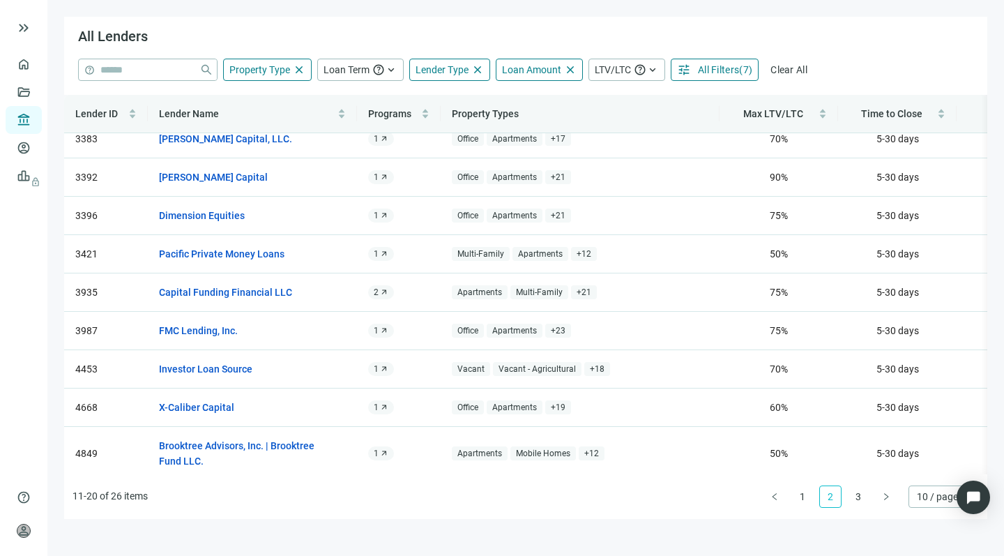
scroll to position [0, 0]
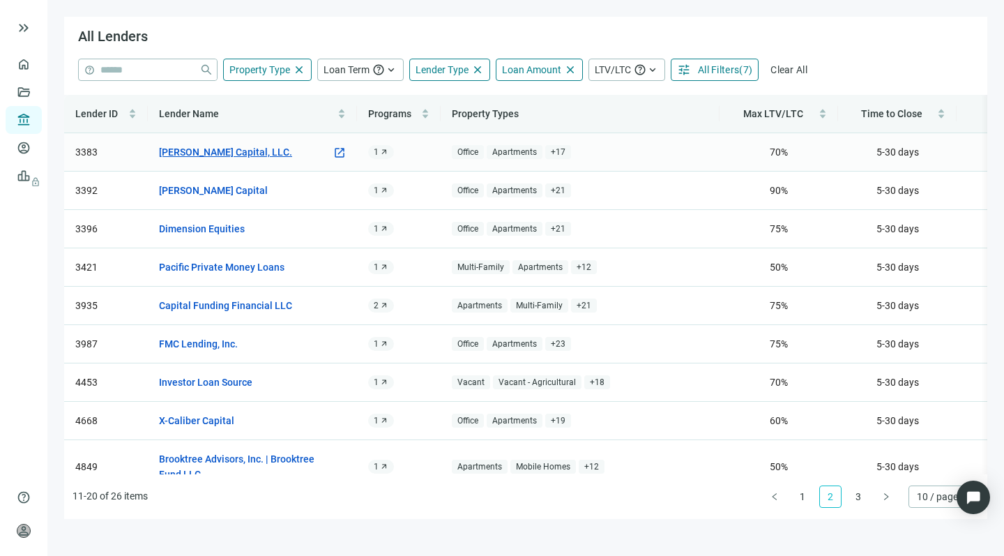
click at [220, 148] on link "[PERSON_NAME] Capital, LLC." at bounding box center [225, 151] width 133 height 15
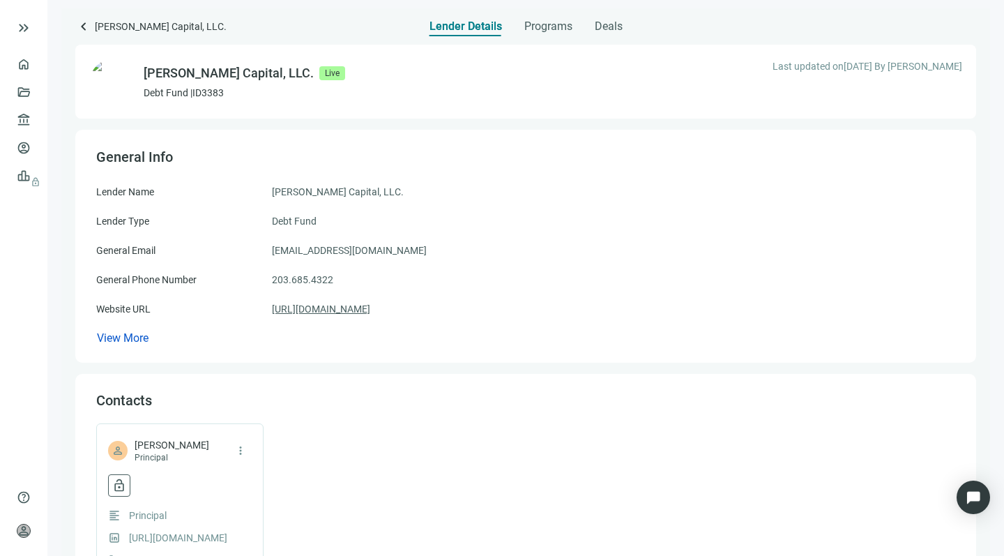
click at [328, 310] on link "[URL][DOMAIN_NAME]" at bounding box center [321, 308] width 98 height 15
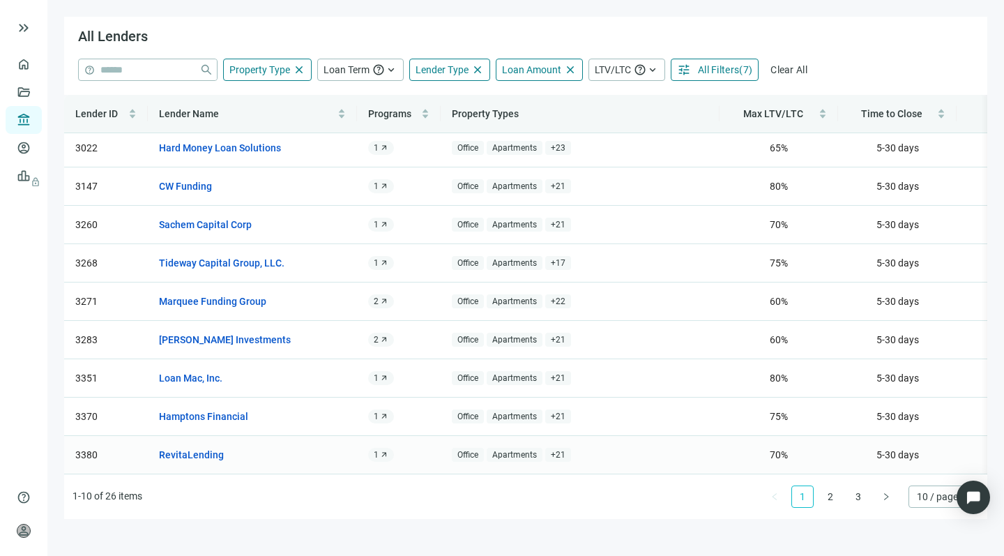
scroll to position [56, 0]
click at [193, 447] on link "RevitaLending" at bounding box center [191, 454] width 65 height 15
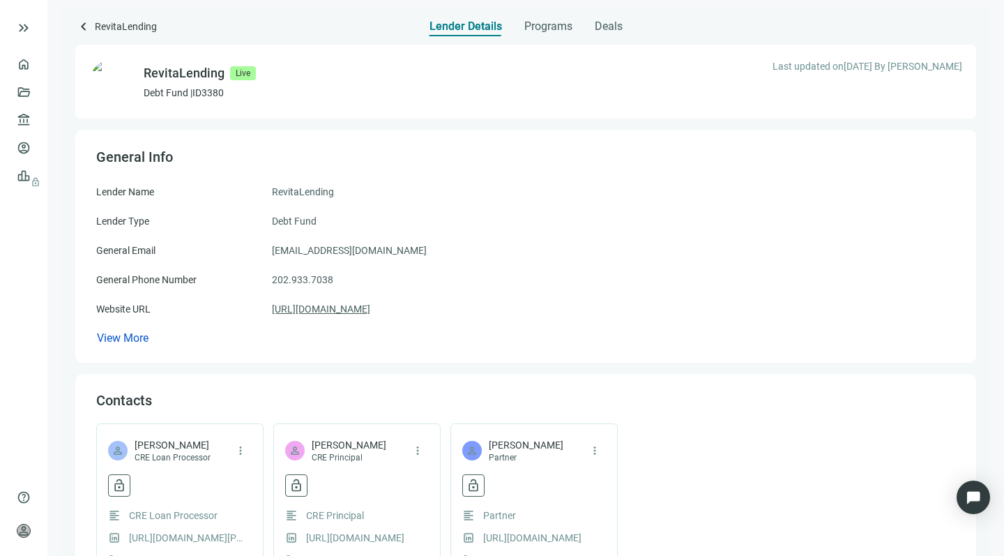
click at [337, 309] on link "[URL][DOMAIN_NAME]" at bounding box center [321, 308] width 98 height 15
click at [316, 312] on link "[URL][DOMAIN_NAME]" at bounding box center [321, 308] width 98 height 15
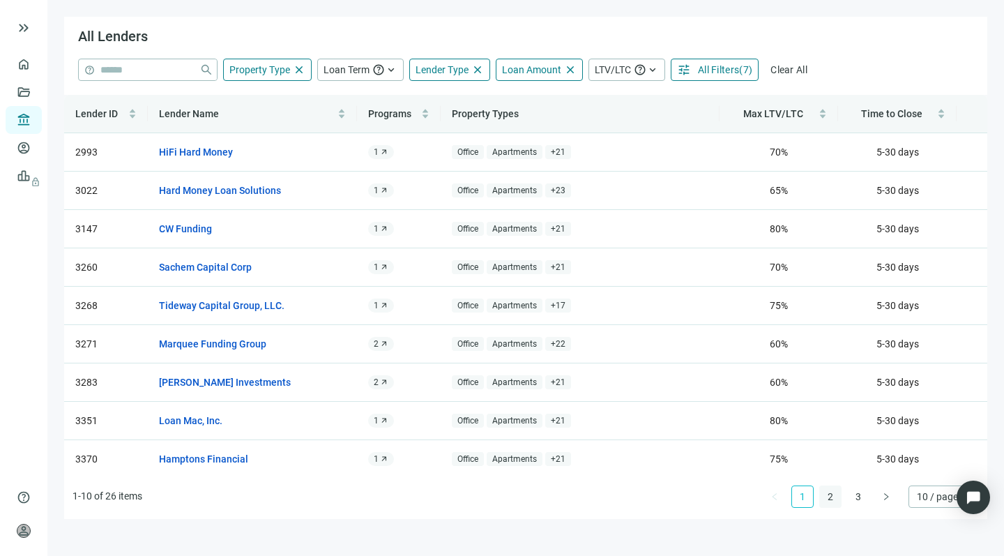
click at [832, 496] on link "2" at bounding box center [830, 496] width 21 height 21
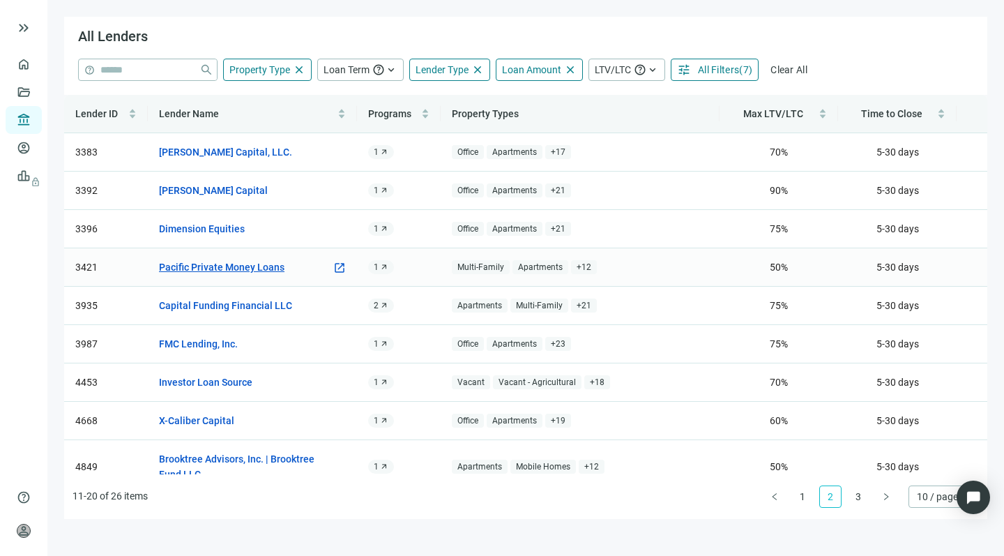
click at [221, 270] on link "Pacific Private Money Loans" at bounding box center [221, 266] width 125 height 15
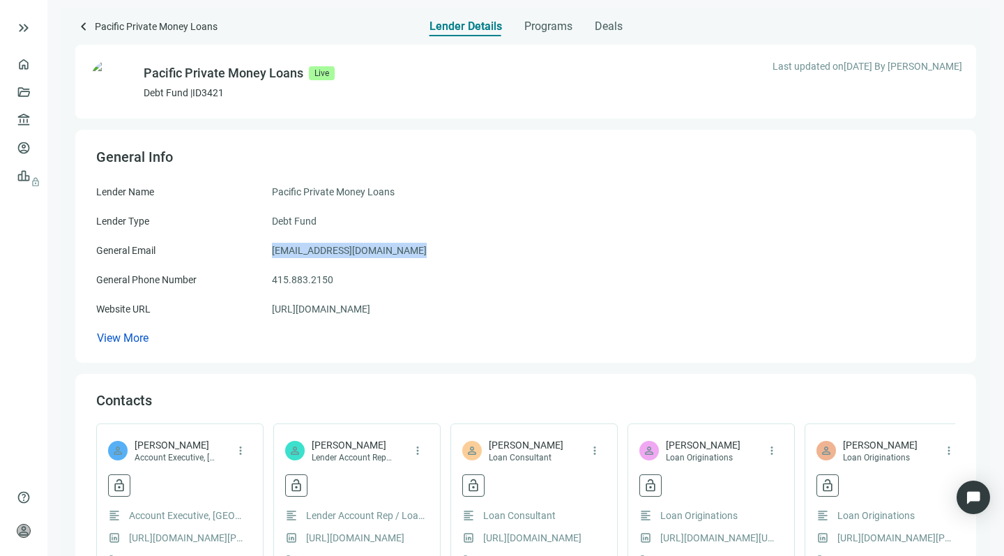
drag, startPoint x: 413, startPoint y: 250, endPoint x: 266, endPoint y: 247, distance: 147.1
click at [266, 247] on div "General Email [EMAIL_ADDRESS][DOMAIN_NAME]" at bounding box center [525, 250] width 859 height 15
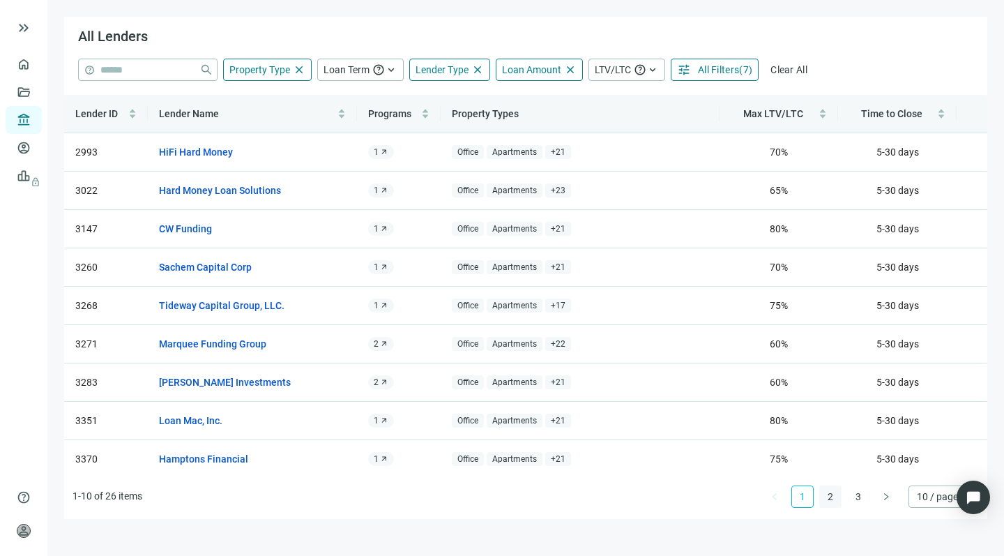
click at [830, 495] on link "2" at bounding box center [830, 496] width 21 height 21
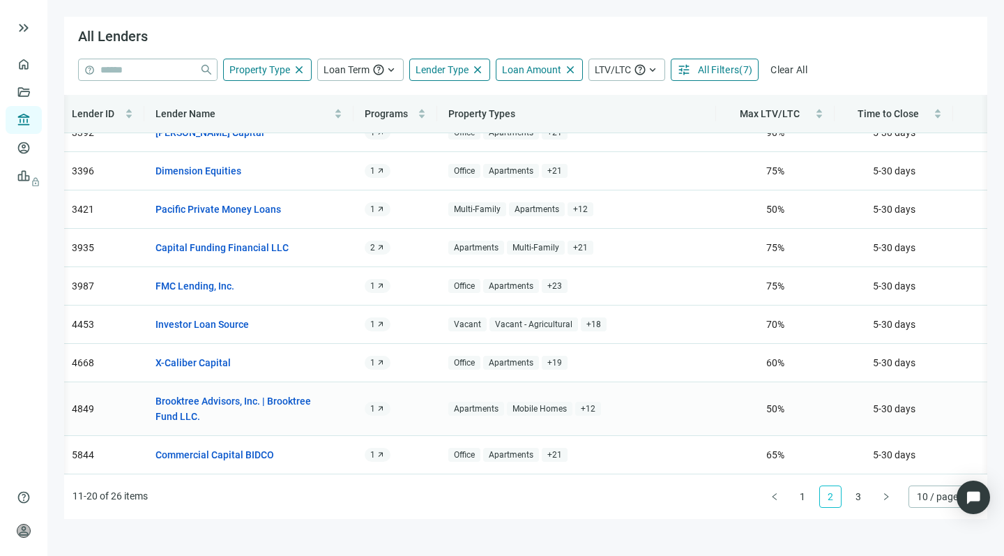
scroll to position [72, 3]
click at [855, 497] on link "3" at bounding box center [858, 496] width 21 height 21
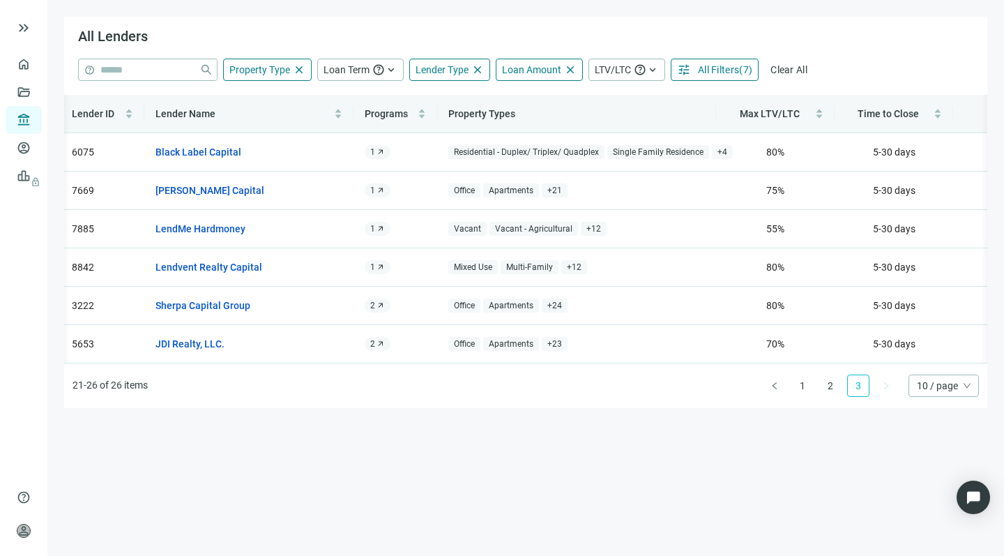
scroll to position [0, 3]
click at [170, 190] on link "[PERSON_NAME] Capital" at bounding box center [209, 190] width 109 height 15
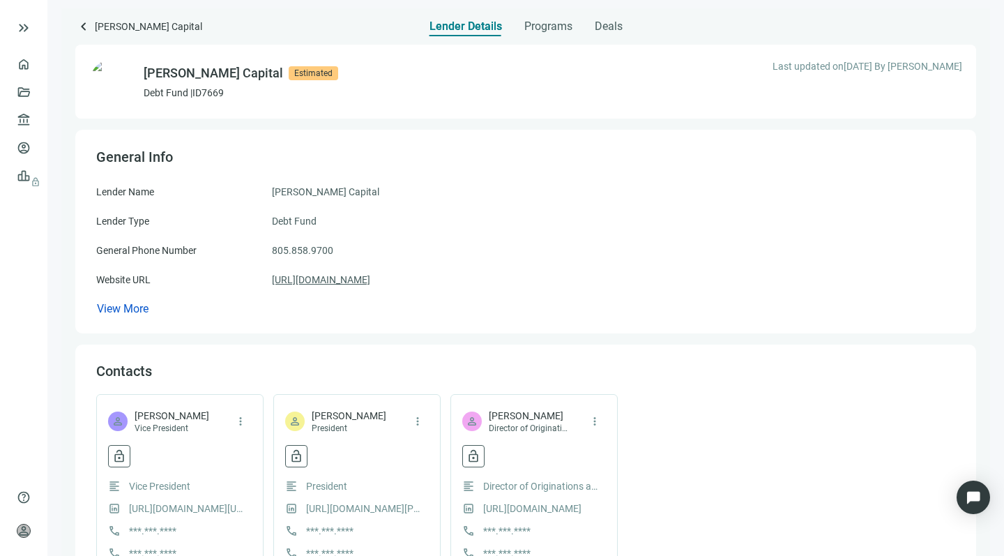
click at [338, 281] on link "[URL][DOMAIN_NAME]" at bounding box center [321, 279] width 98 height 15
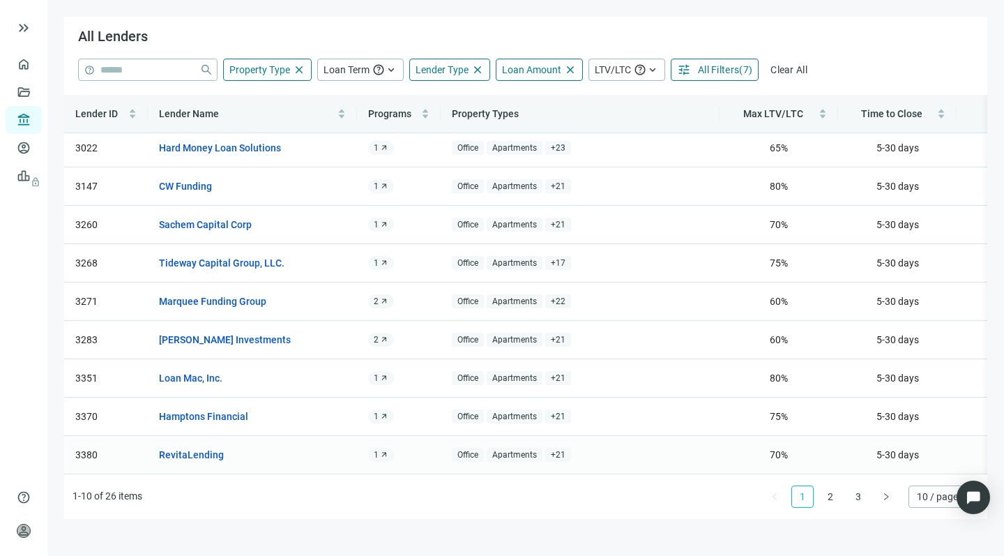
scroll to position [56, 0]
click at [856, 494] on link "3" at bounding box center [858, 496] width 21 height 21
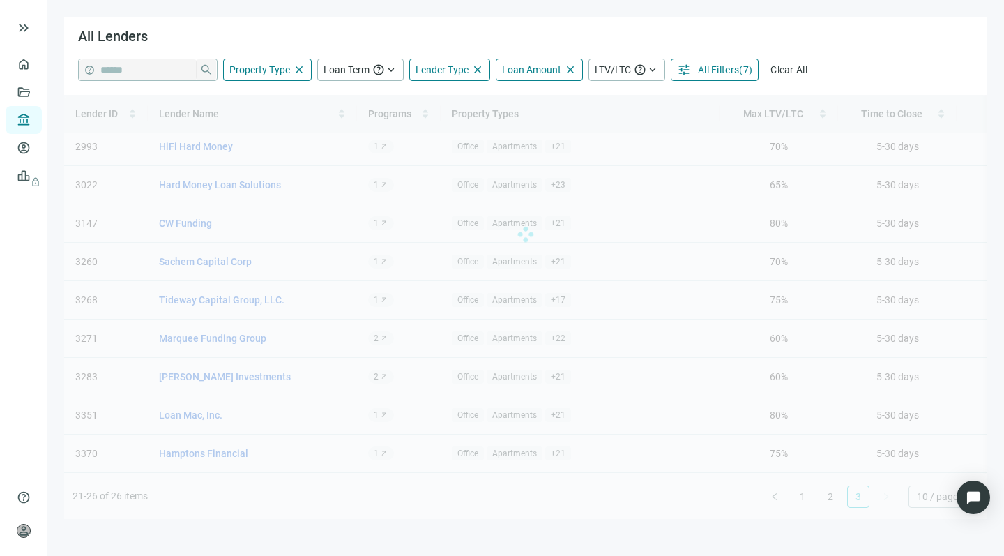
scroll to position [0, 0]
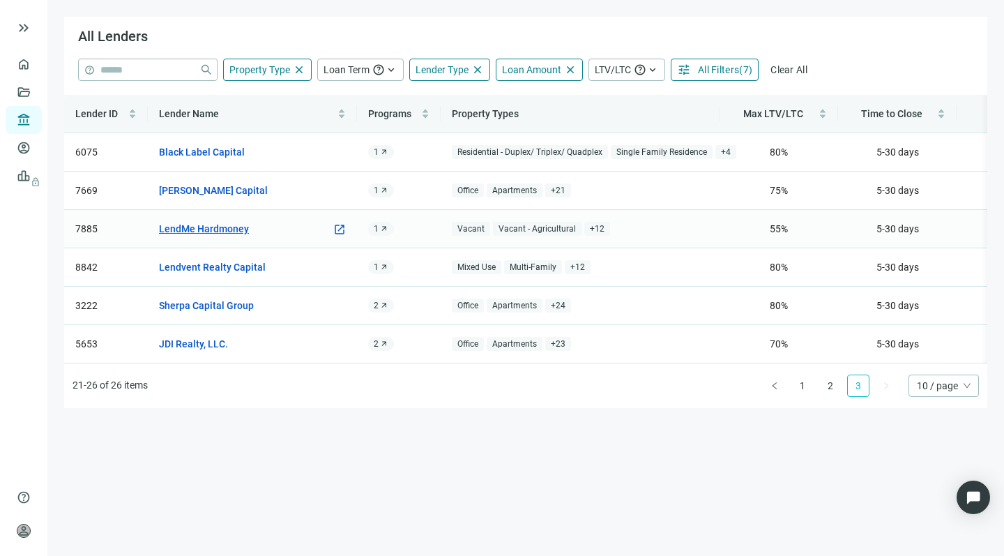
click at [217, 228] on link "LendMe Hardmoney" at bounding box center [204, 228] width 90 height 15
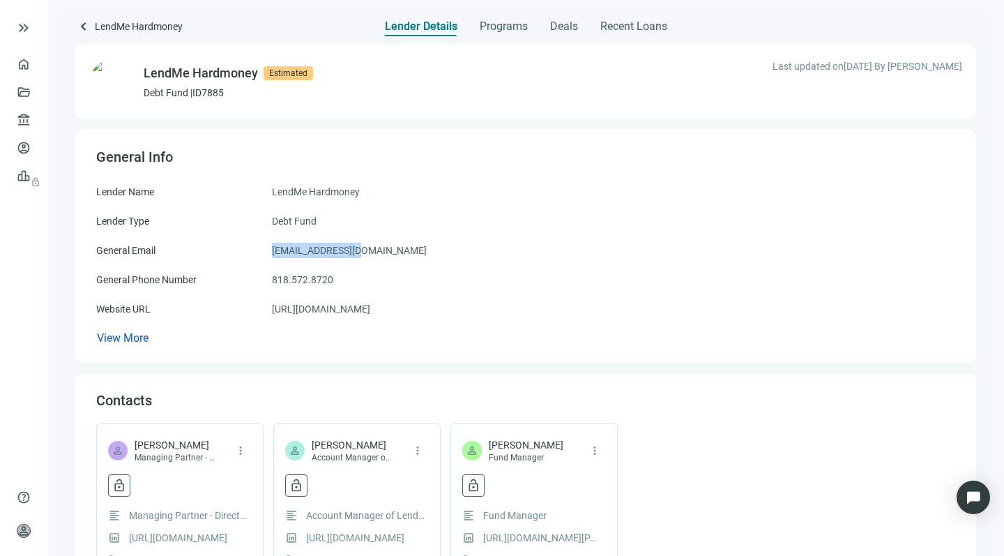
drag, startPoint x: 362, startPoint y: 250, endPoint x: 270, endPoint y: 252, distance: 91.3
click at [270, 252] on div "General Email [EMAIL_ADDRESS][DOMAIN_NAME]" at bounding box center [525, 250] width 859 height 15
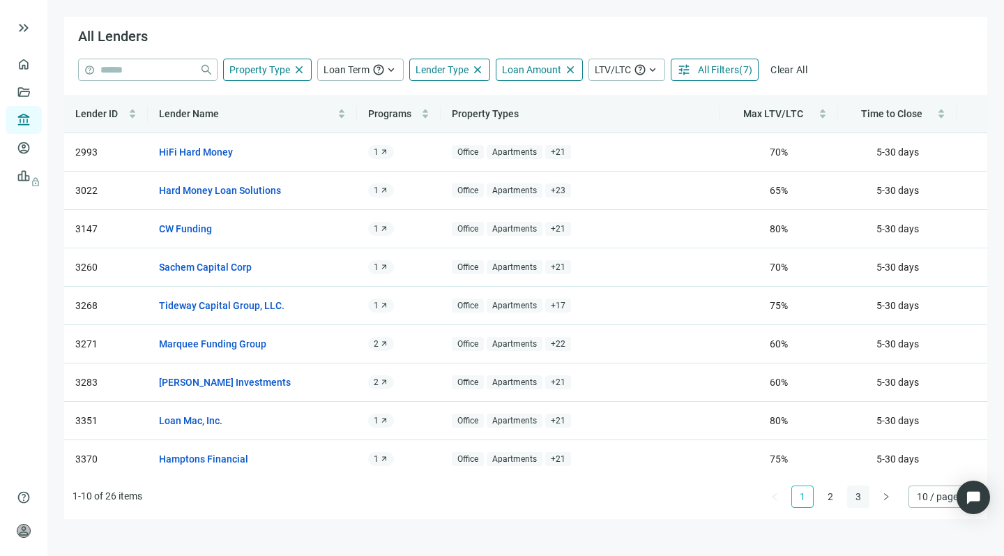
click at [854, 494] on link "3" at bounding box center [858, 496] width 21 height 21
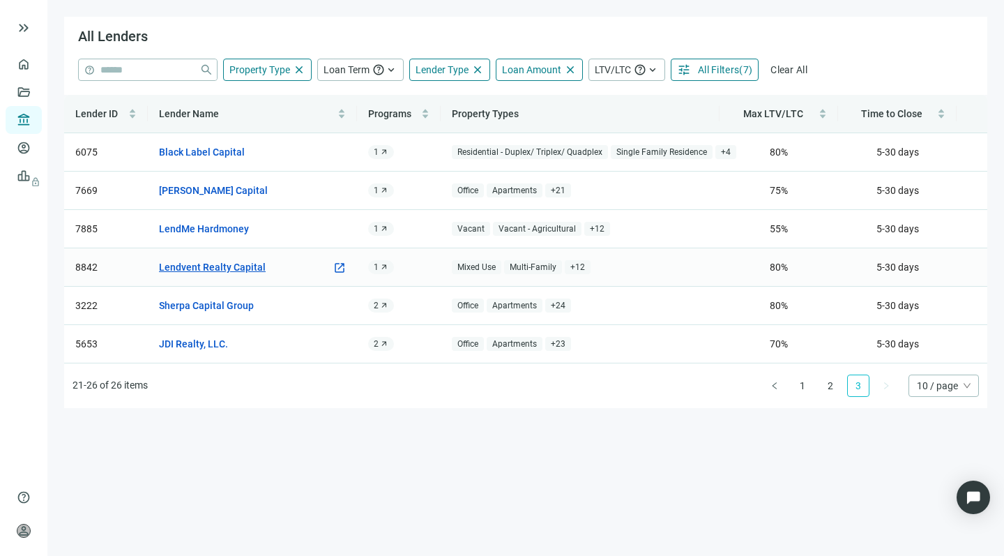
click at [218, 267] on link "Lendvent Realty Capital" at bounding box center [212, 266] width 107 height 15
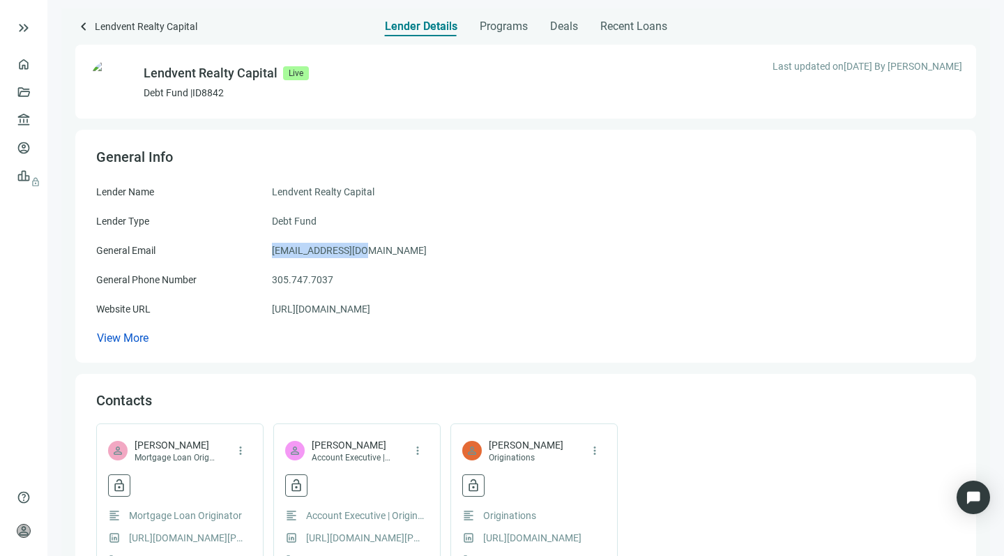
drag, startPoint x: 369, startPoint y: 251, endPoint x: 269, endPoint y: 246, distance: 99.8
click at [269, 246] on div "General Email [EMAIL_ADDRESS][DOMAIN_NAME]" at bounding box center [525, 250] width 859 height 15
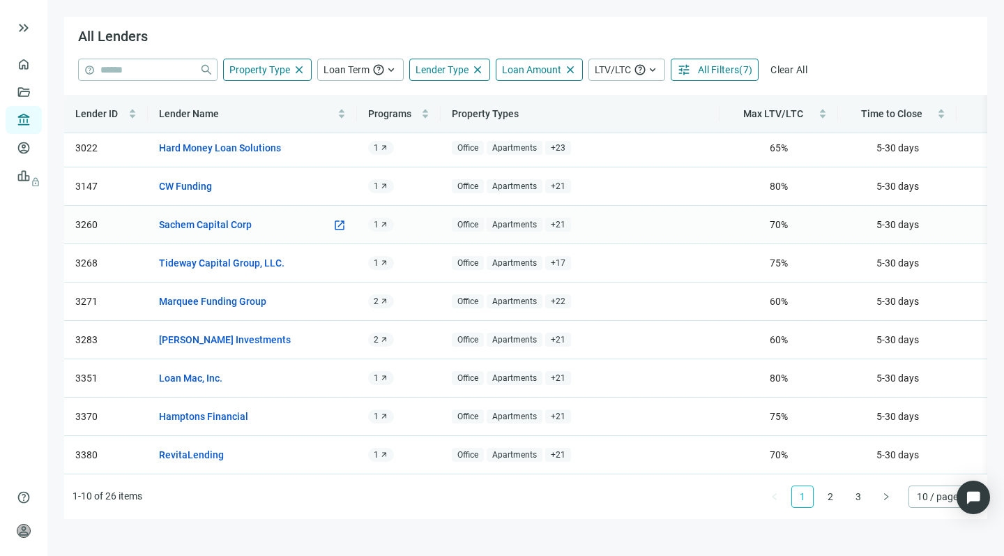
scroll to position [56, 0]
click at [832, 496] on link "2" at bounding box center [830, 496] width 21 height 21
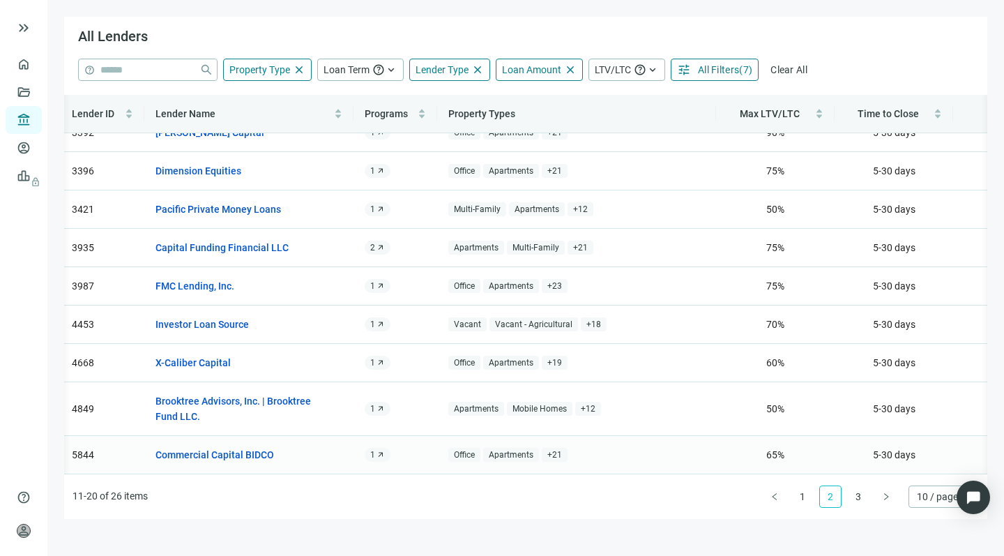
scroll to position [72, 3]
click at [861, 493] on link "3" at bounding box center [858, 496] width 21 height 21
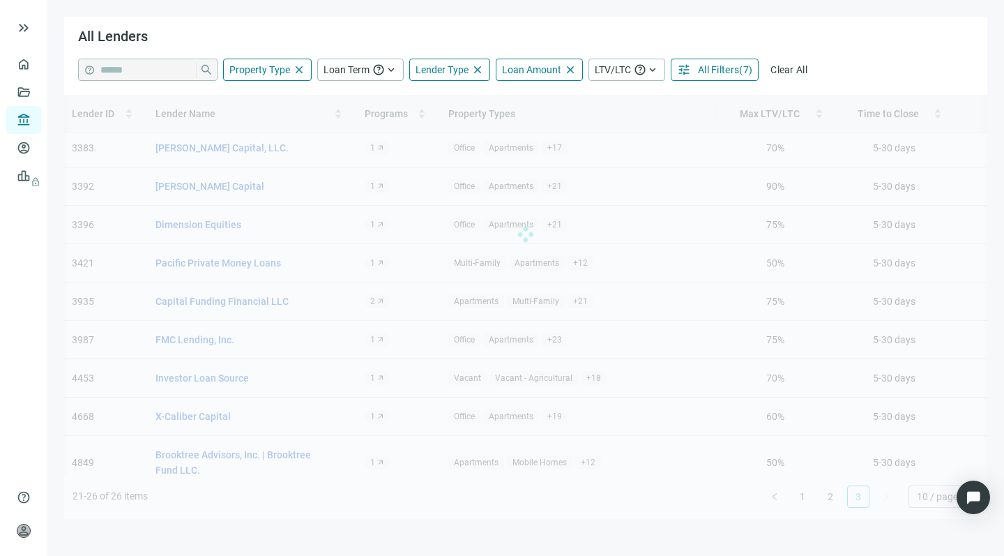
scroll to position [0, 3]
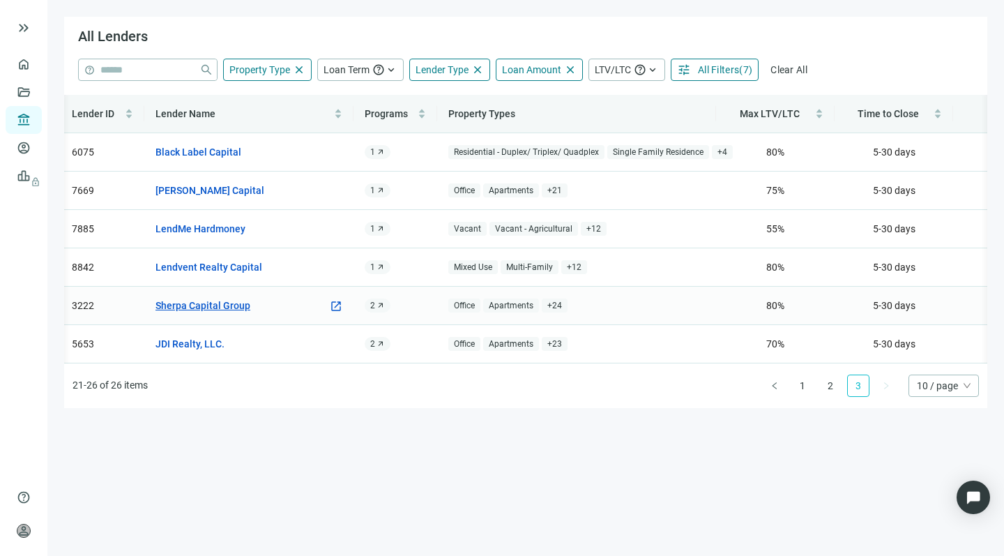
click at [190, 306] on link "Sherpa Capital Group" at bounding box center [202, 305] width 95 height 15
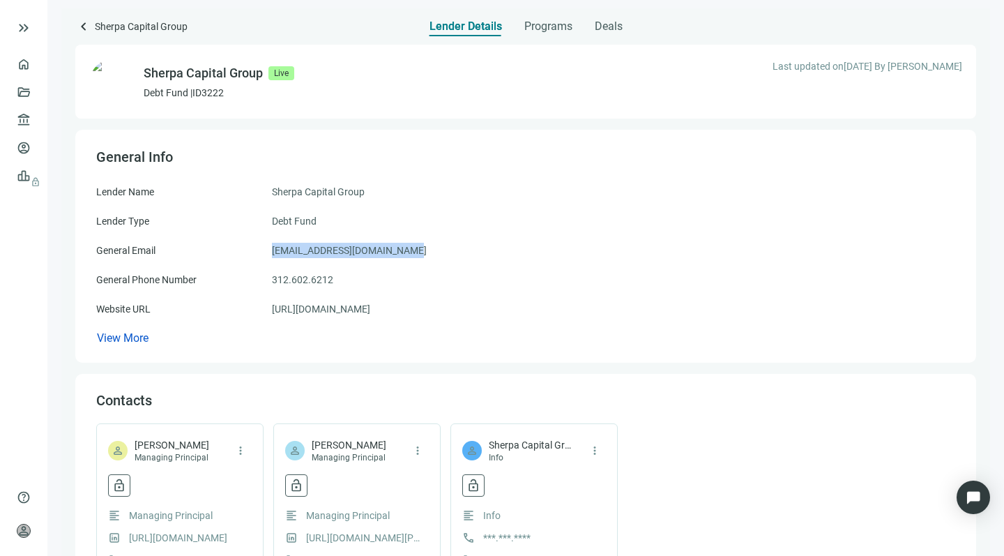
drag, startPoint x: 408, startPoint y: 250, endPoint x: 270, endPoint y: 245, distance: 138.1
click at [270, 244] on div "General Email [EMAIL_ADDRESS][DOMAIN_NAME]" at bounding box center [525, 250] width 859 height 15
click at [81, 26] on span "keyboard_arrow_left" at bounding box center [83, 26] width 17 height 17
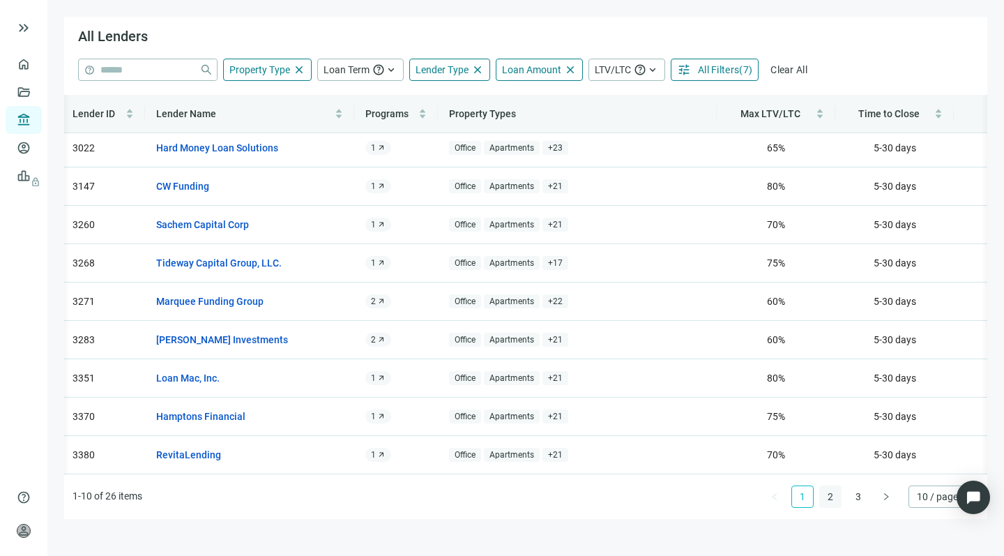
click at [830, 494] on link "2" at bounding box center [830, 496] width 21 height 21
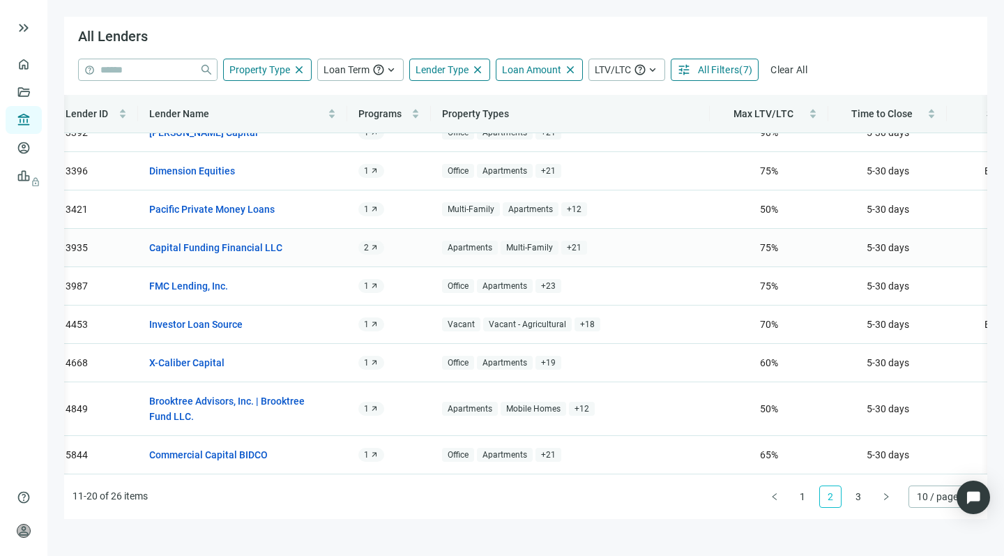
scroll to position [72, 10]
click at [855, 499] on link "3" at bounding box center [858, 496] width 21 height 21
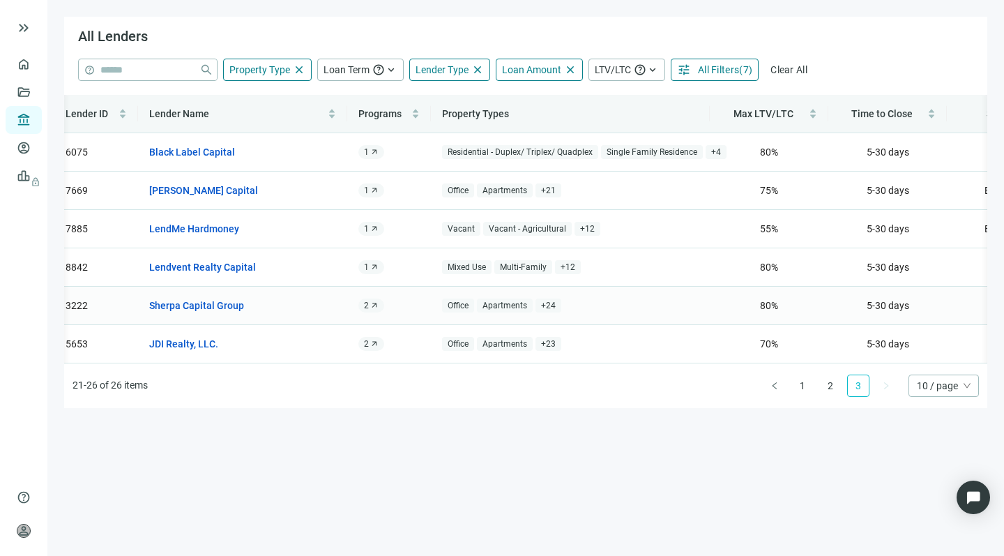
scroll to position [0, 0]
click at [35, 88] on link "Deals" at bounding box center [47, 91] width 25 height 11
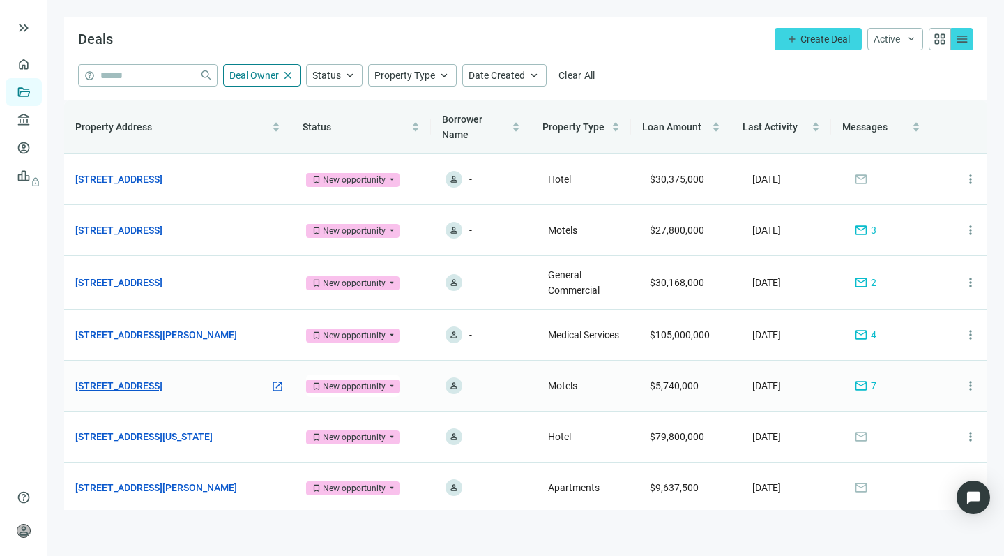
click at [140, 384] on link "[STREET_ADDRESS]" at bounding box center [118, 385] width 87 height 15
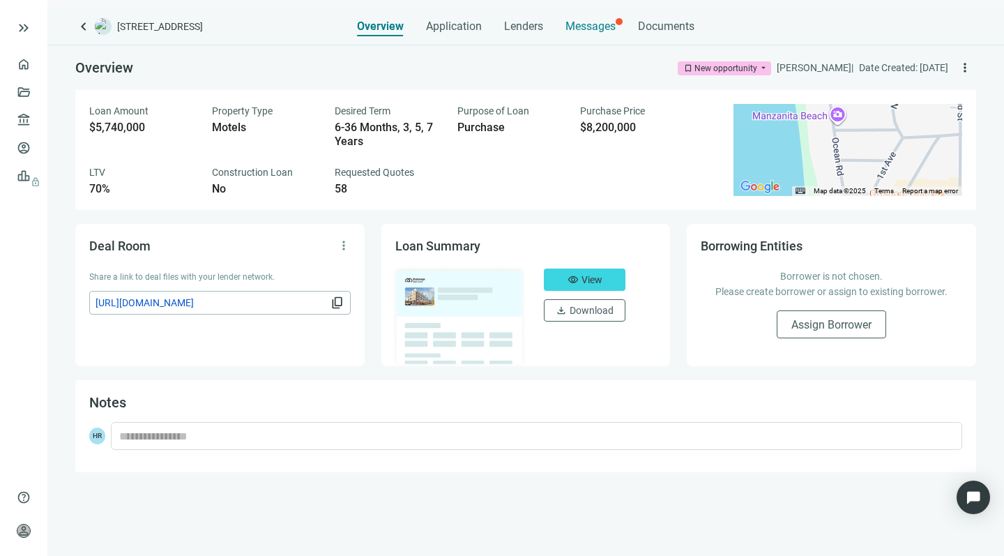
click at [576, 24] on span "Messages" at bounding box center [590, 26] width 50 height 13
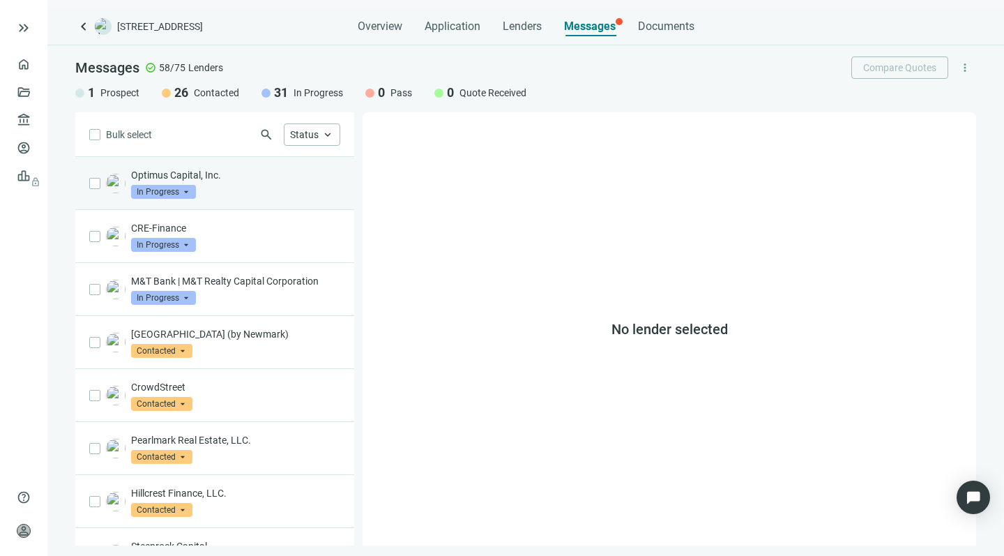
click at [243, 185] on div "Optimus Capital, Inc. In Progress arrow_drop_down" at bounding box center [235, 183] width 209 height 31
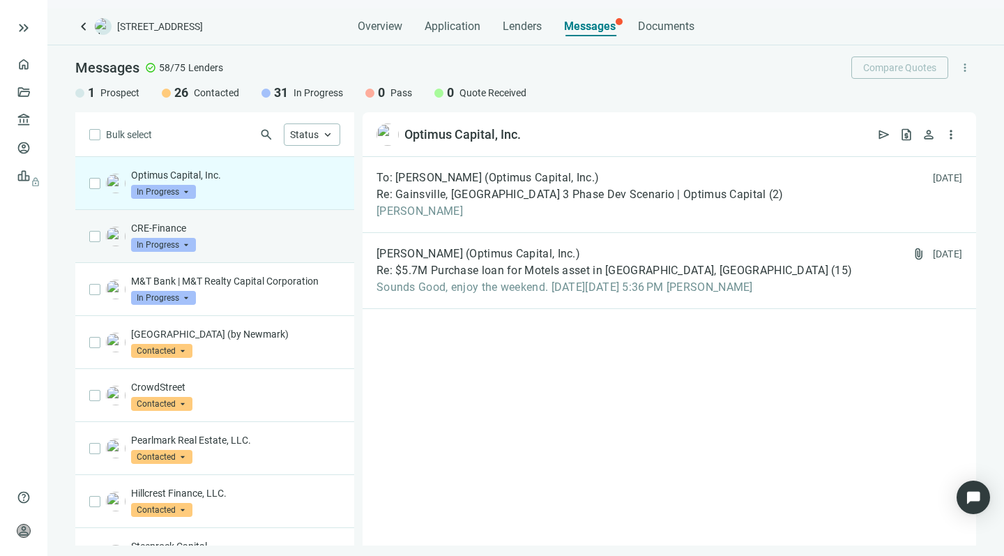
click at [224, 250] on div "CRE-Finance In Progress arrow_drop_down" at bounding box center [235, 236] width 209 height 31
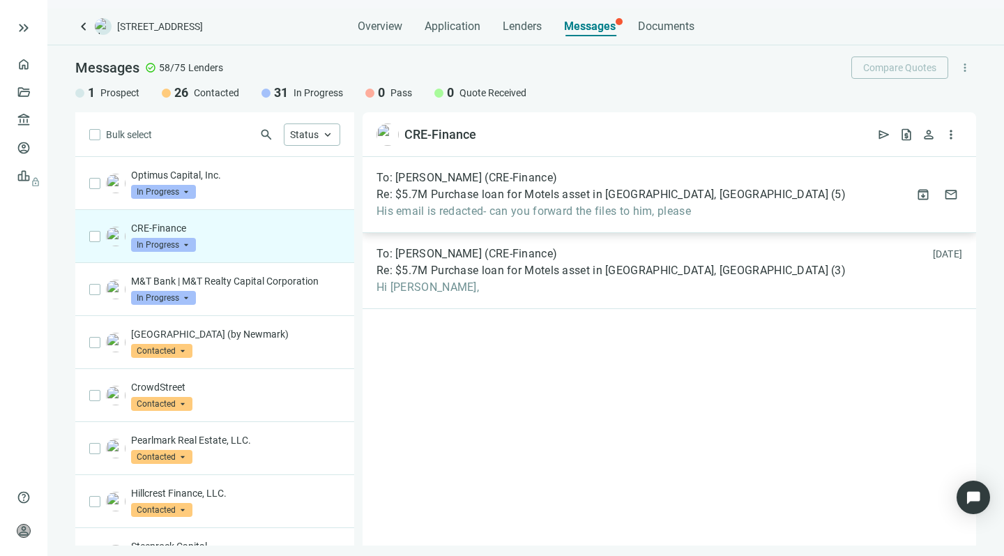
click at [484, 199] on span "Re: $5.7M Purchase loan for Motels asset in [GEOGRAPHIC_DATA], [GEOGRAPHIC_DATA]" at bounding box center [602, 195] width 452 height 14
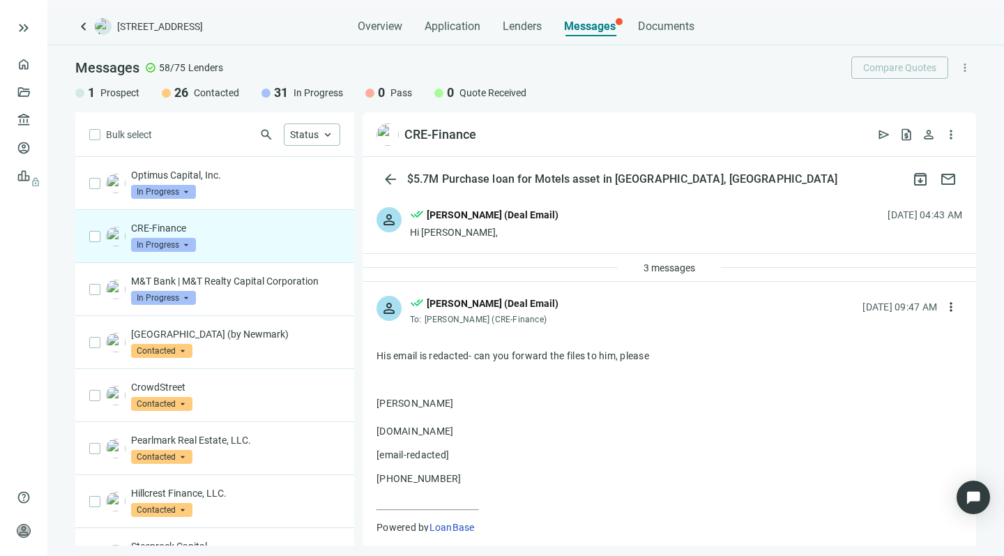
click at [148, 225] on p "CRE-Finance" at bounding box center [235, 228] width 209 height 14
click at [114, 232] on img at bounding box center [116, 237] width 20 height 20
click at [657, 266] on span "3 messages" at bounding box center [669, 267] width 52 height 11
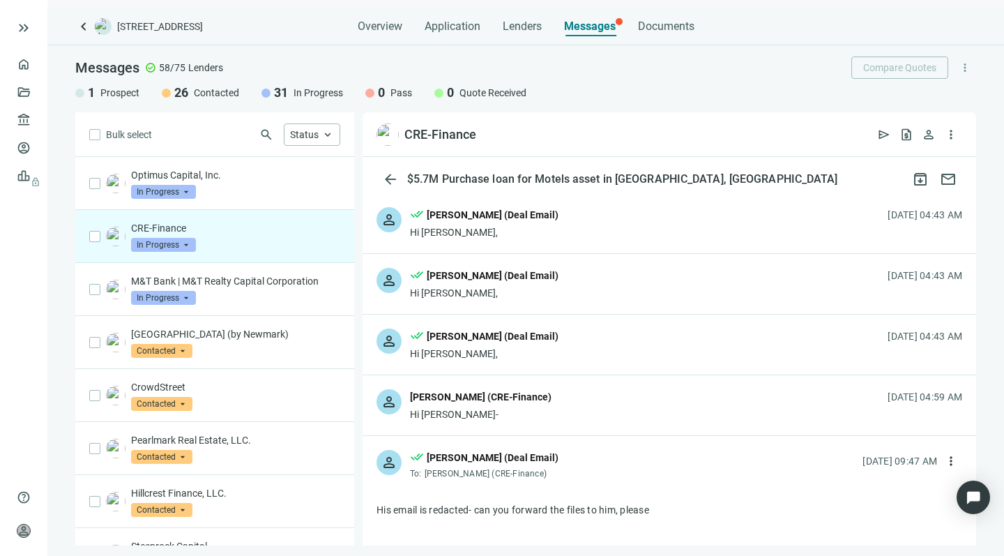
click at [510, 394] on div "[PERSON_NAME] (CRE-Finance)" at bounding box center [481, 396] width 142 height 15
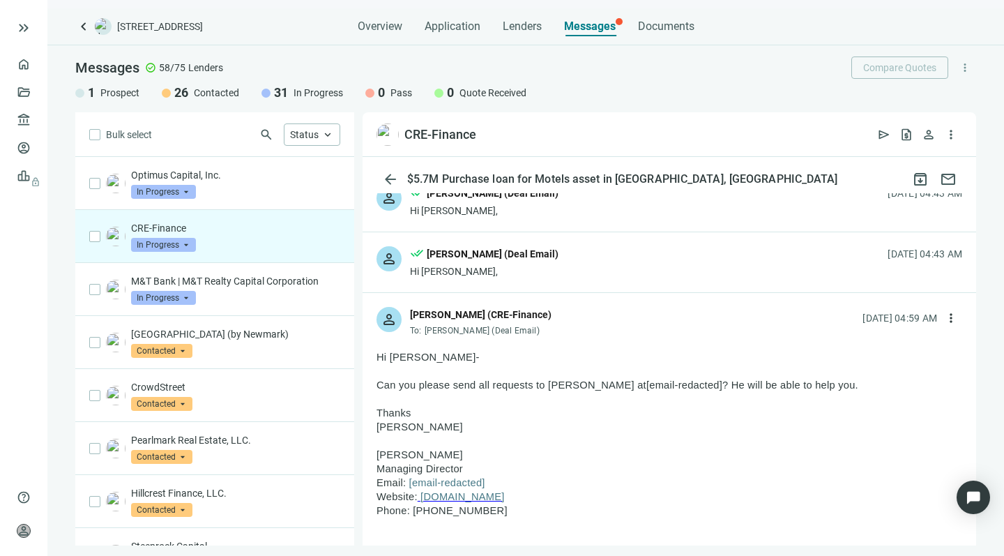
scroll to position [101, 0]
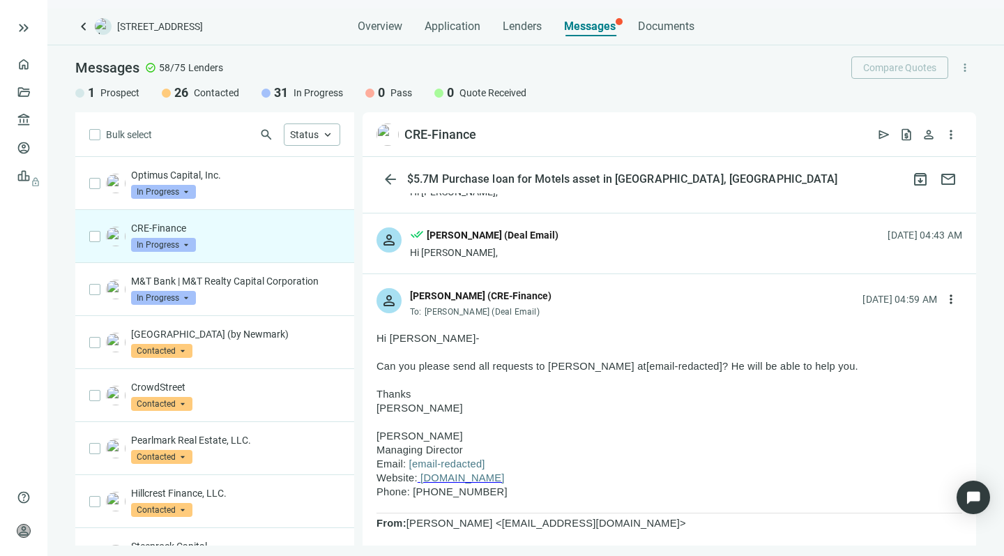
click at [466, 479] on span "[DOMAIN_NAME]" at bounding box center [462, 477] width 84 height 11
